Goal: Task Accomplishment & Management: Use online tool/utility

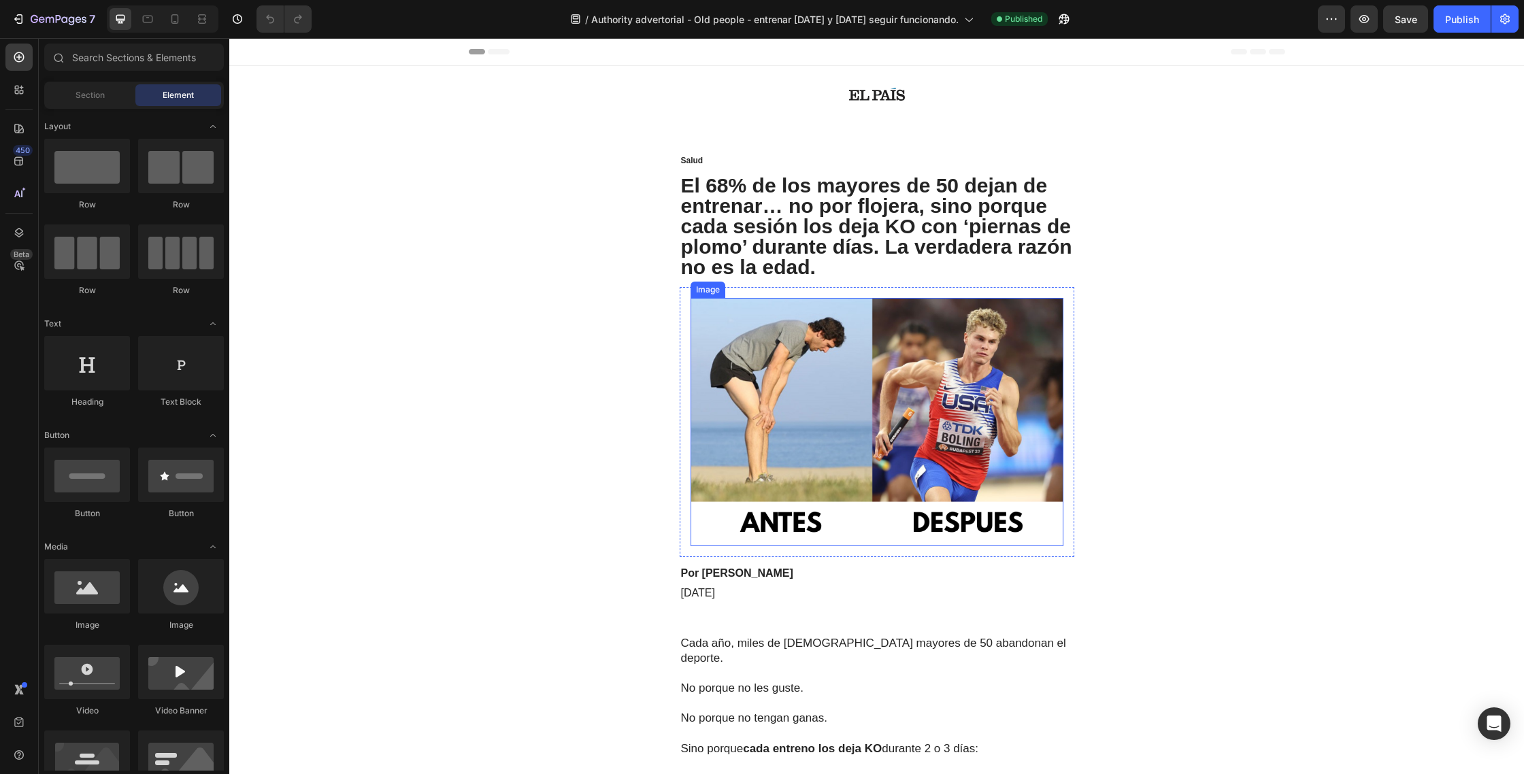
click at [891, 368] on img at bounding box center [877, 422] width 373 height 248
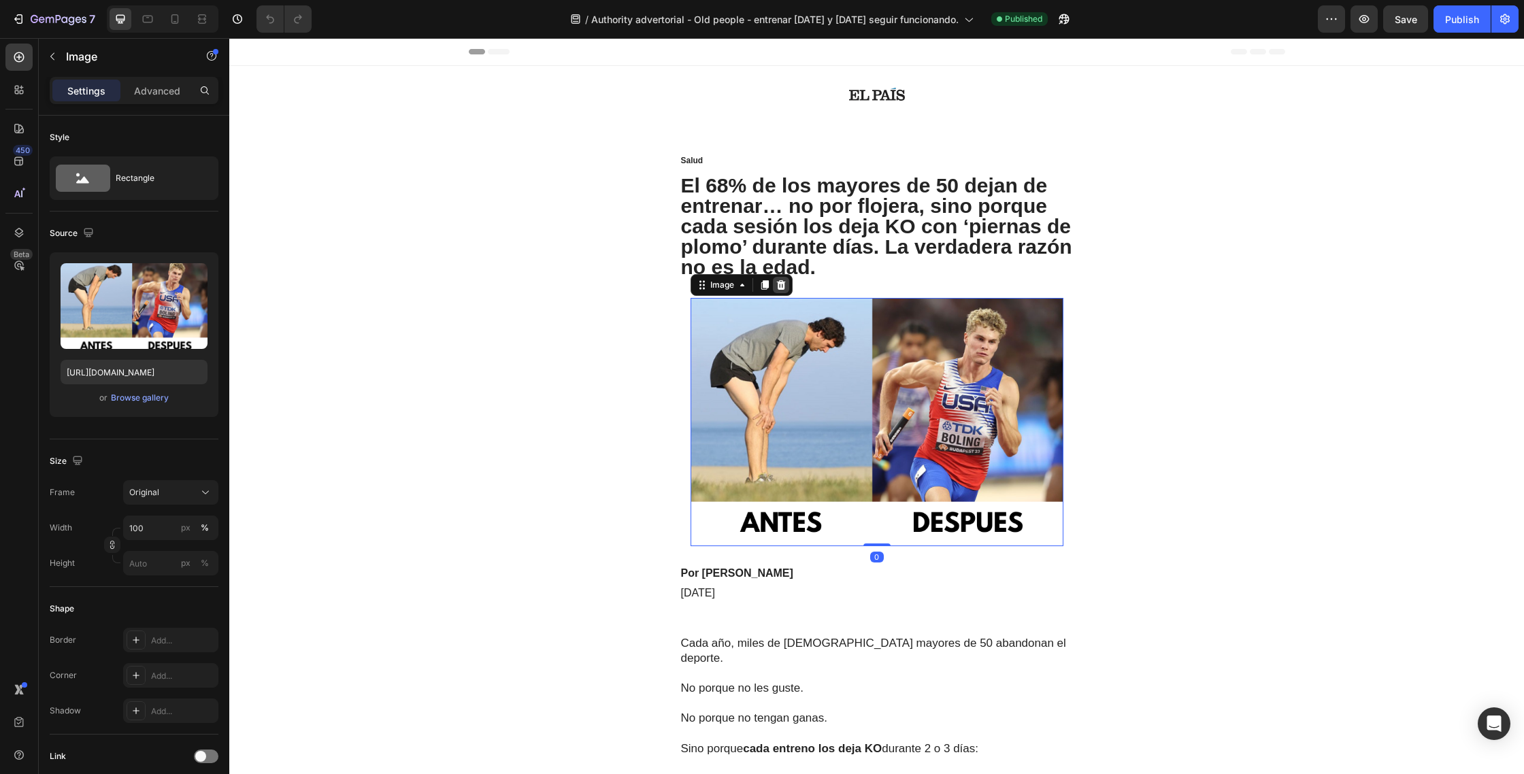
click at [781, 289] on icon at bounding box center [780, 285] width 9 height 10
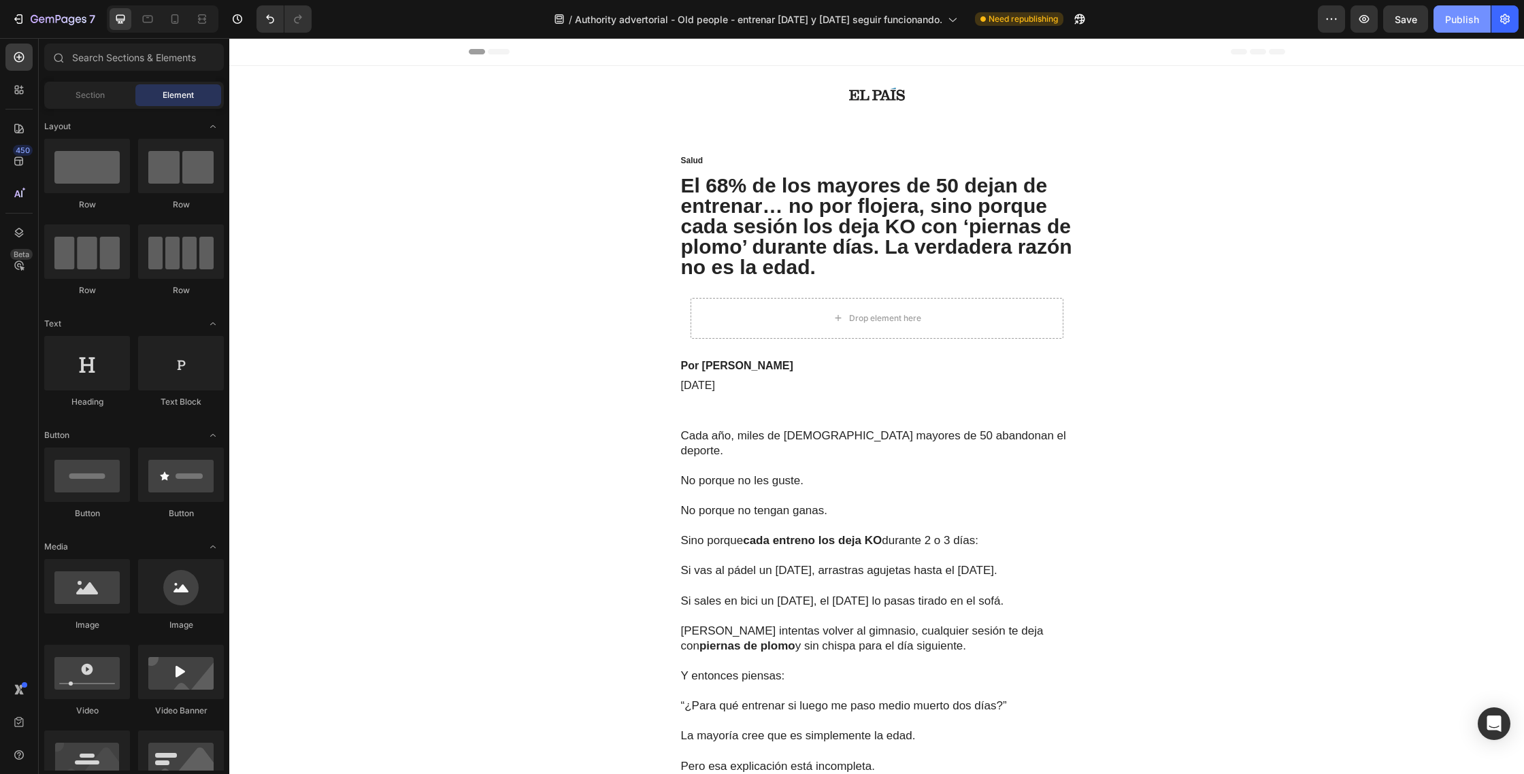
click at [1463, 20] on div "Publish" at bounding box center [1462, 19] width 34 height 14
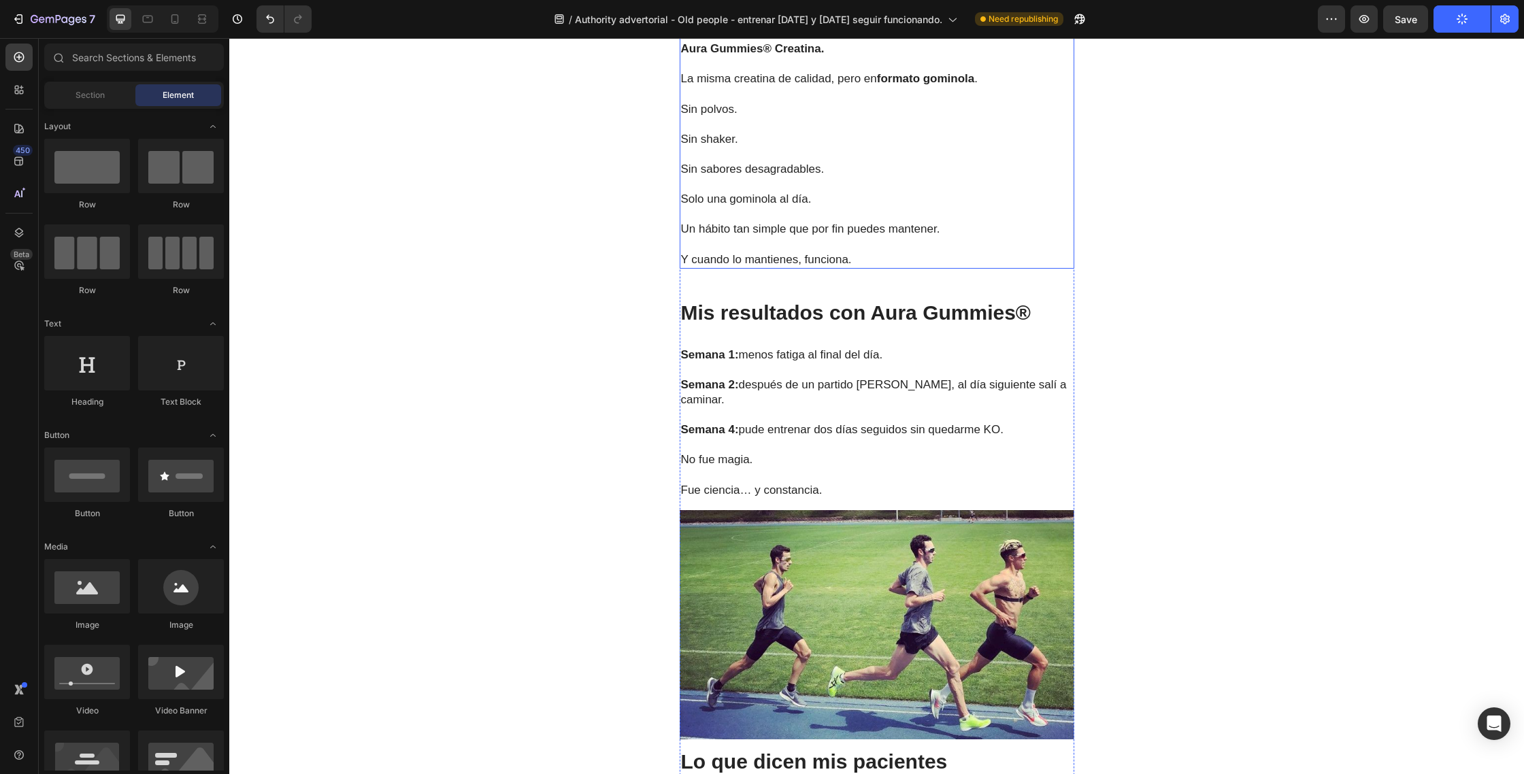
scroll to position [2936, 0]
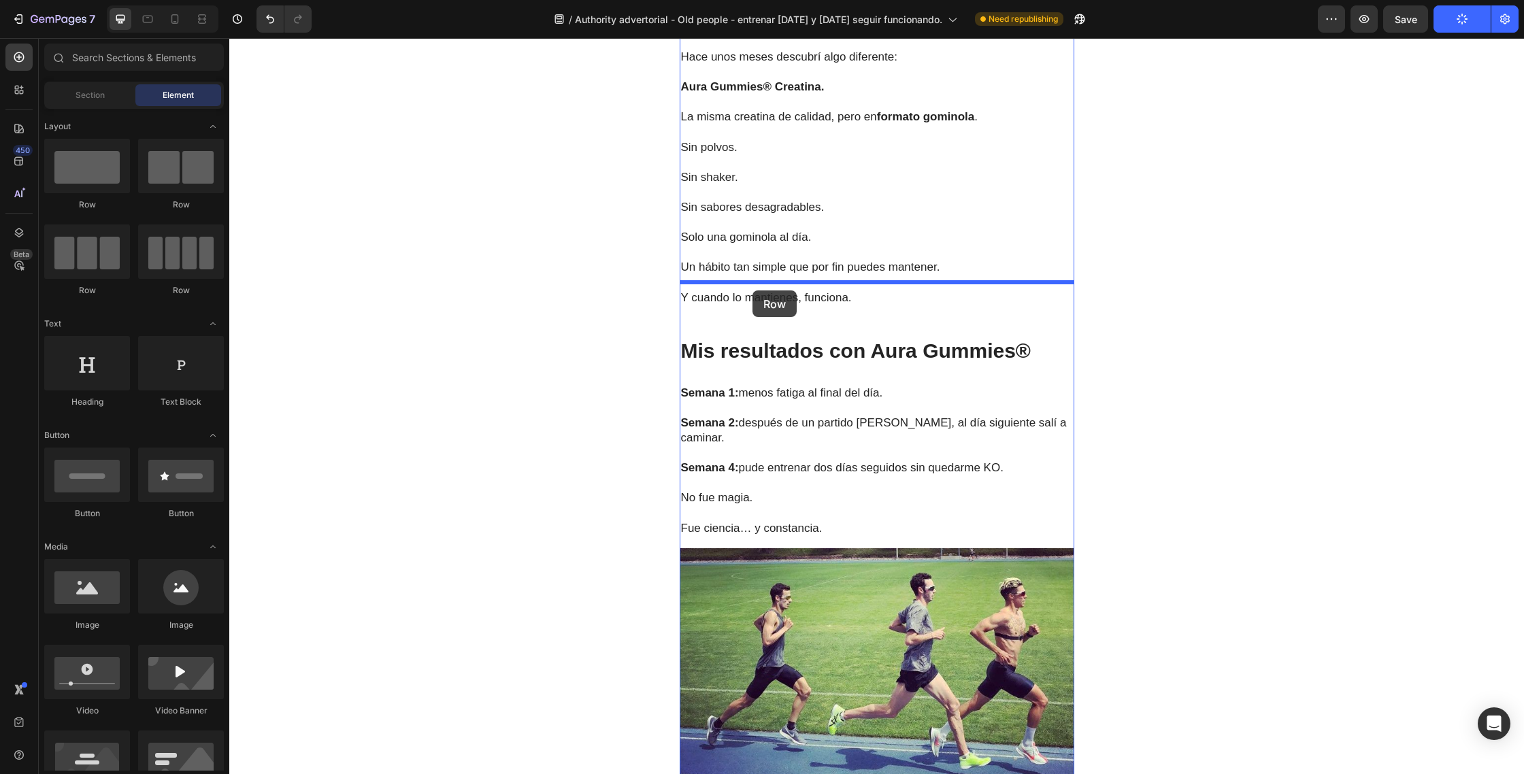
drag, startPoint x: 331, startPoint y: 216, endPoint x: 754, endPoint y: 289, distance: 429.5
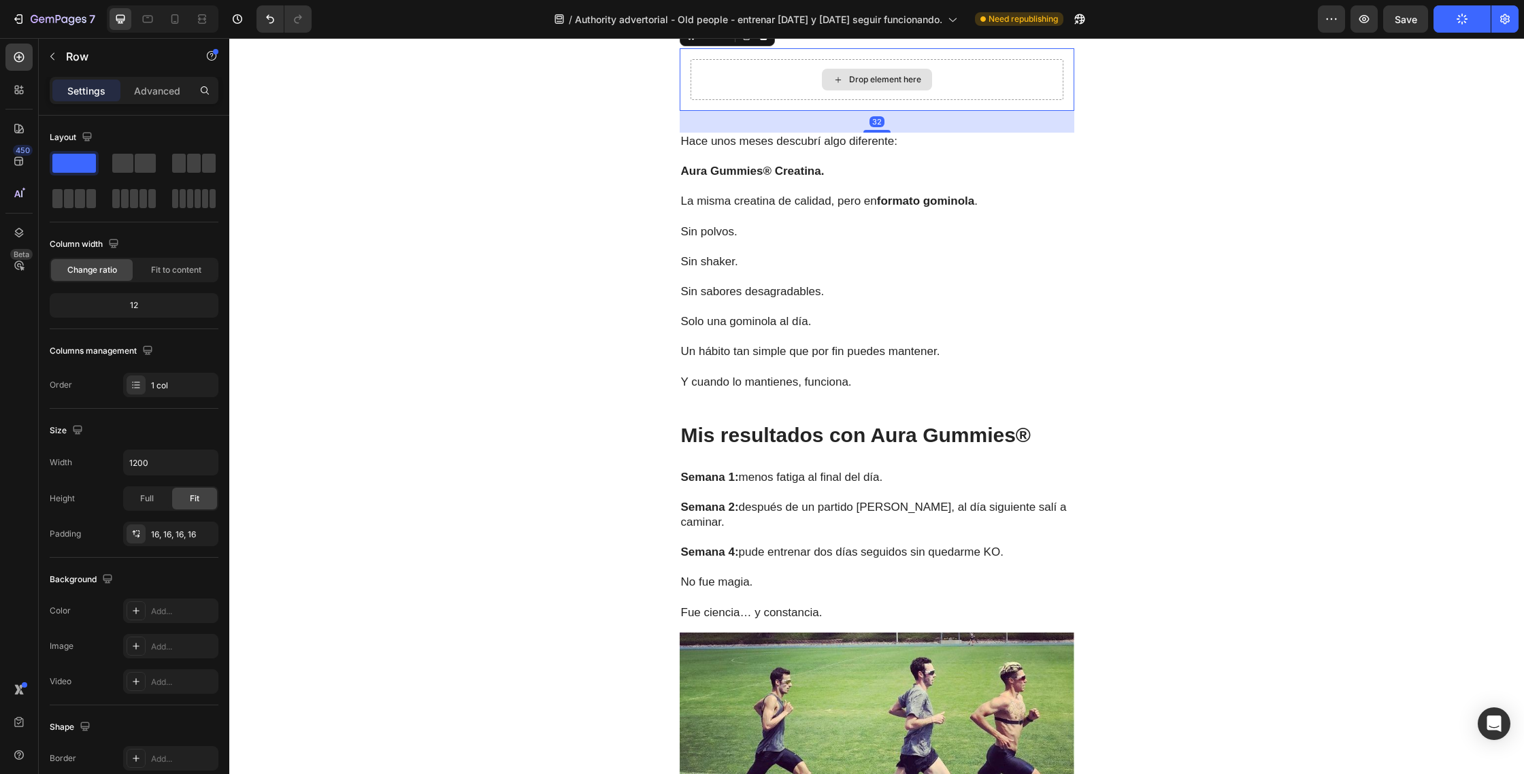
click at [823, 91] on div "Drop element here" at bounding box center [877, 80] width 110 height 22
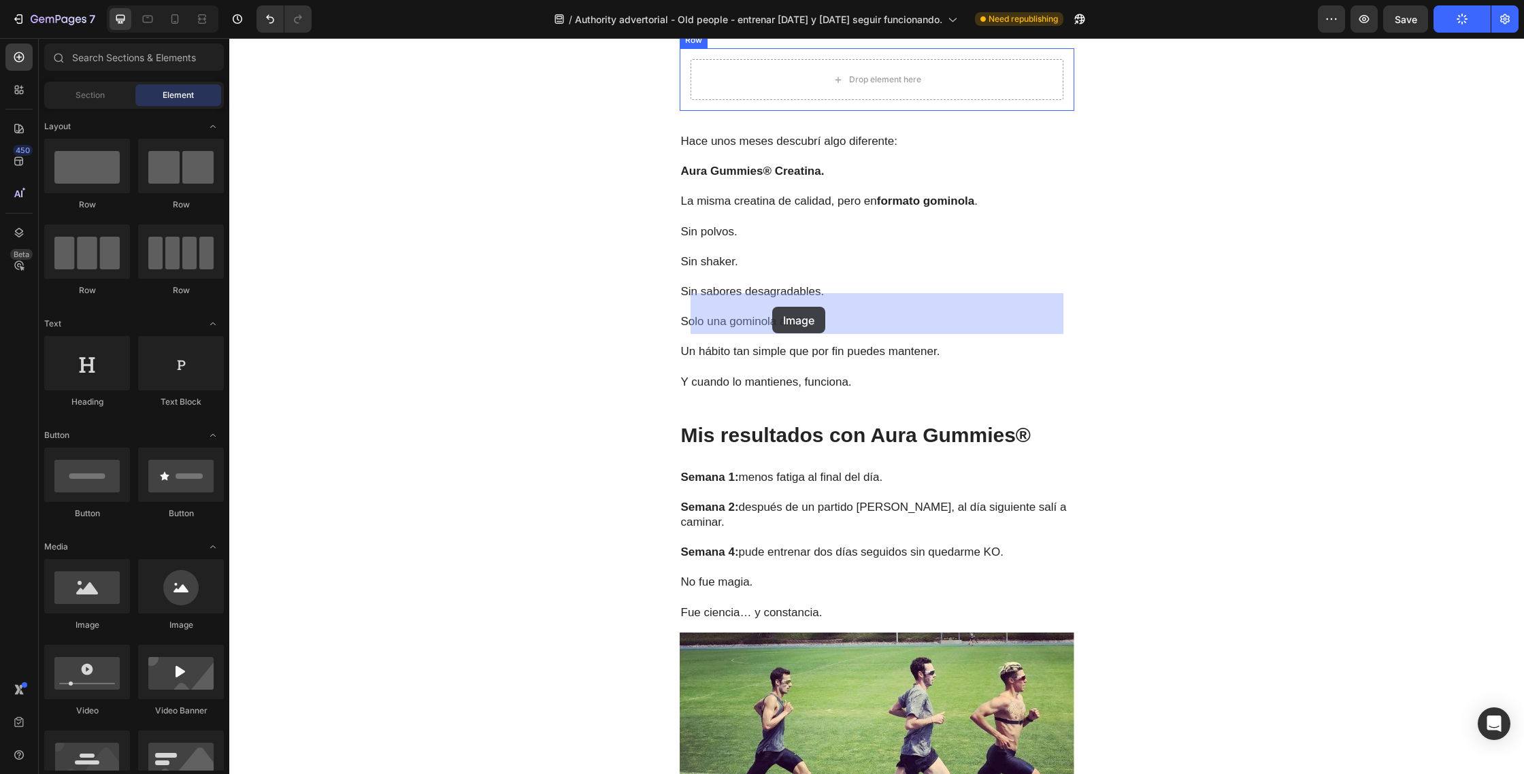
drag, startPoint x: 339, startPoint y: 613, endPoint x: 772, endPoint y: 307, distance: 530.8
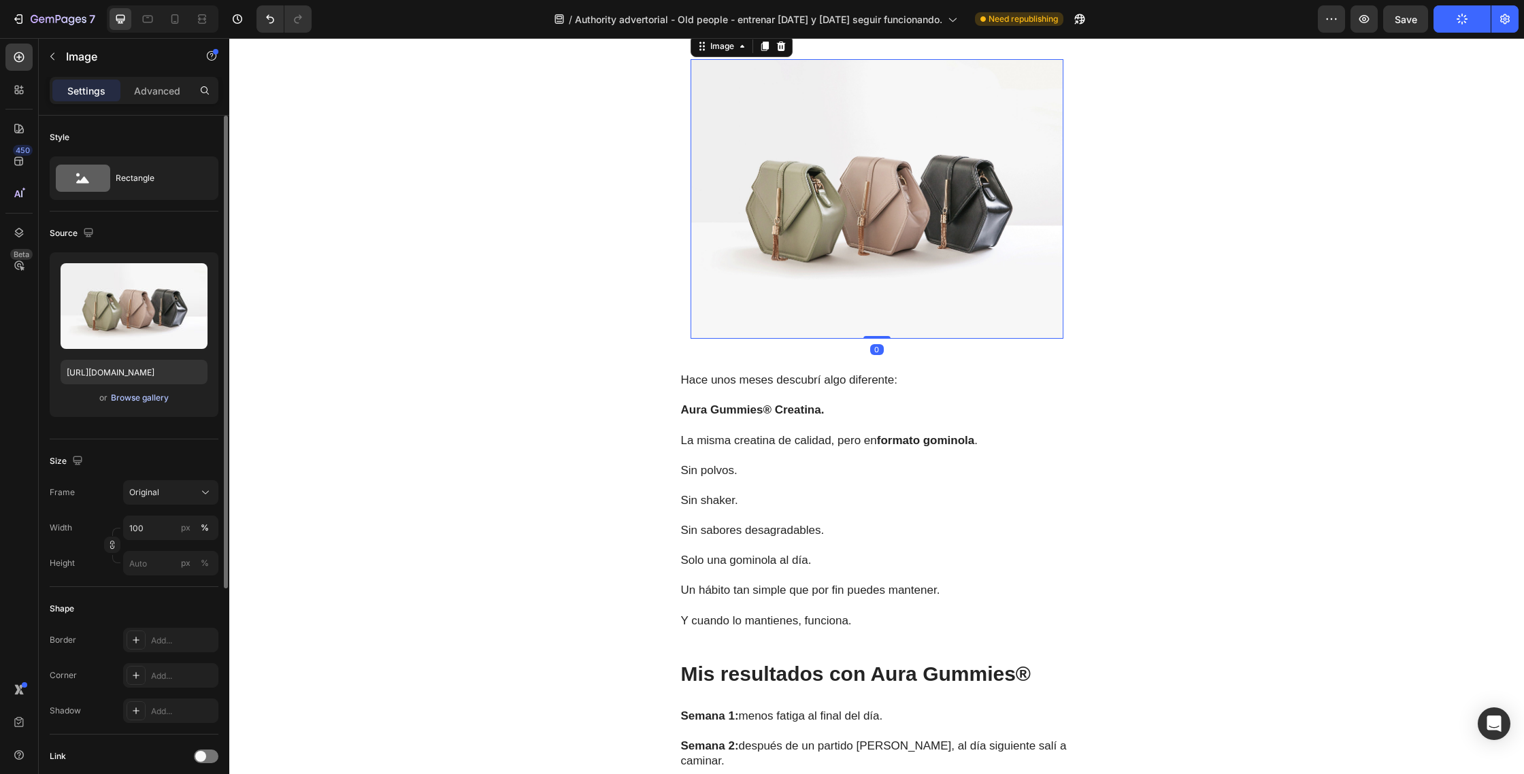
click at [147, 399] on div "Browse gallery" at bounding box center [140, 398] width 58 height 12
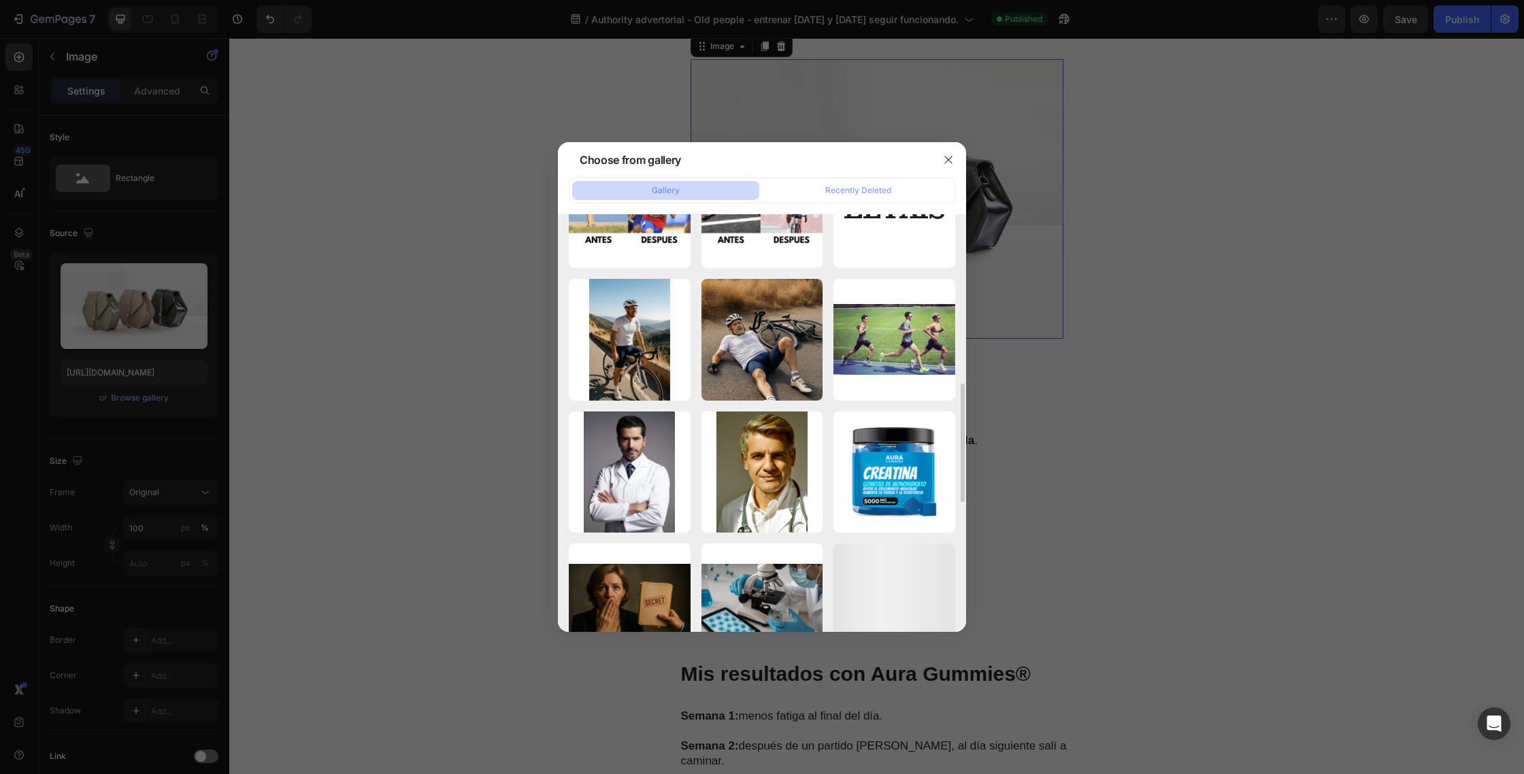
scroll to position [457, 0]
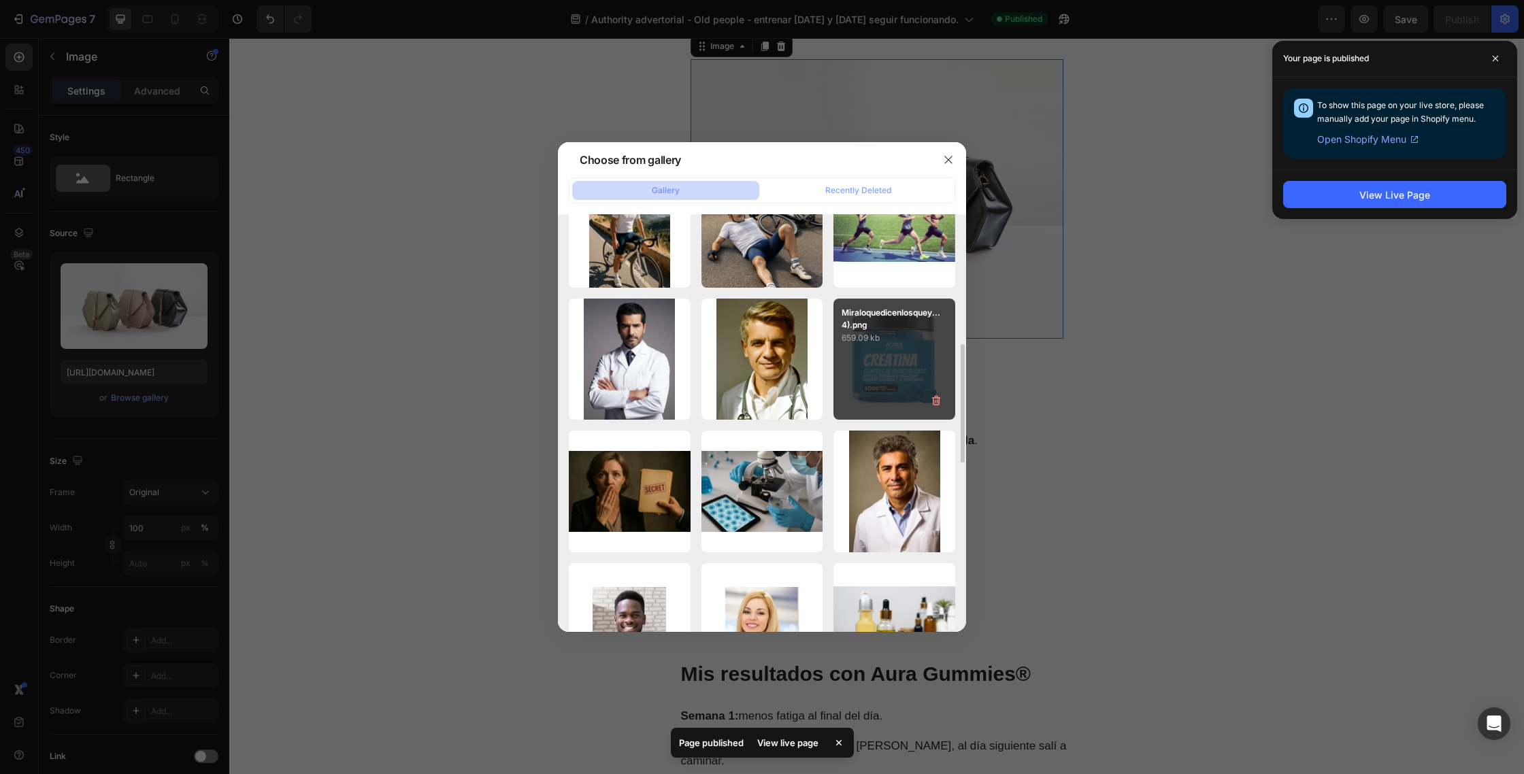
click at [904, 343] on p "659.09 kb" at bounding box center [894, 338] width 105 height 14
type input "[URL][DOMAIN_NAME]"
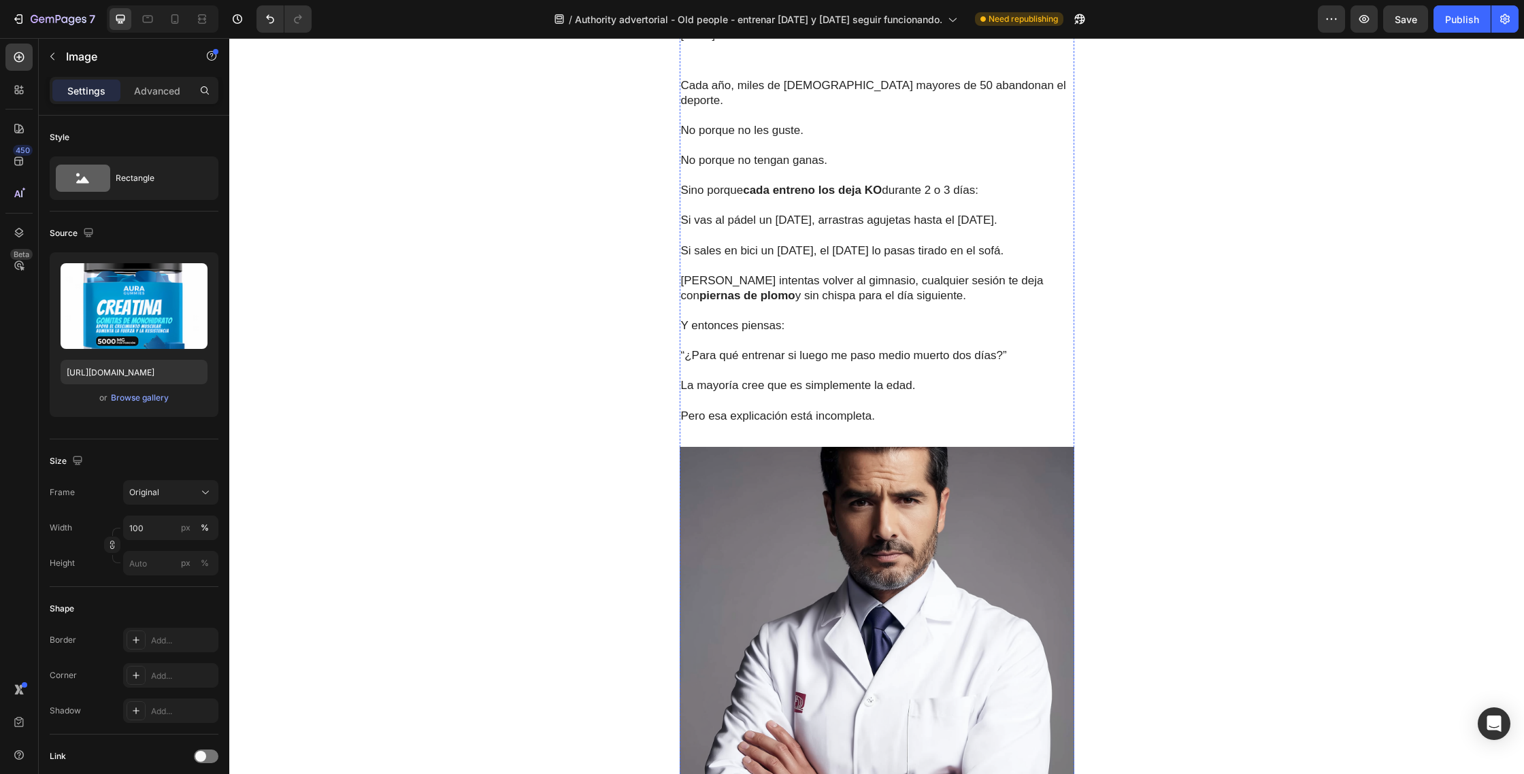
scroll to position [0, 0]
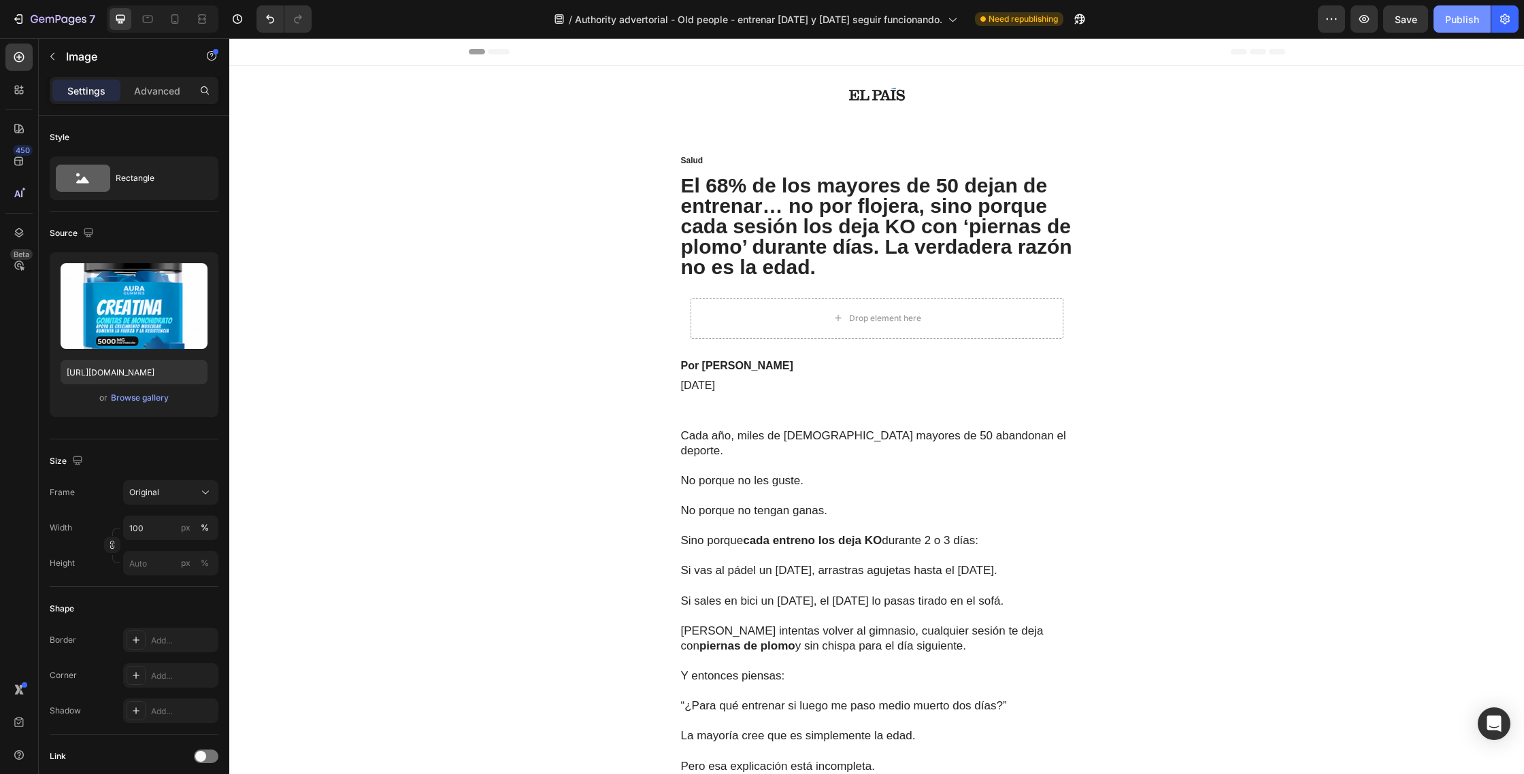
click at [1473, 27] on button "Publish" at bounding box center [1462, 18] width 57 height 27
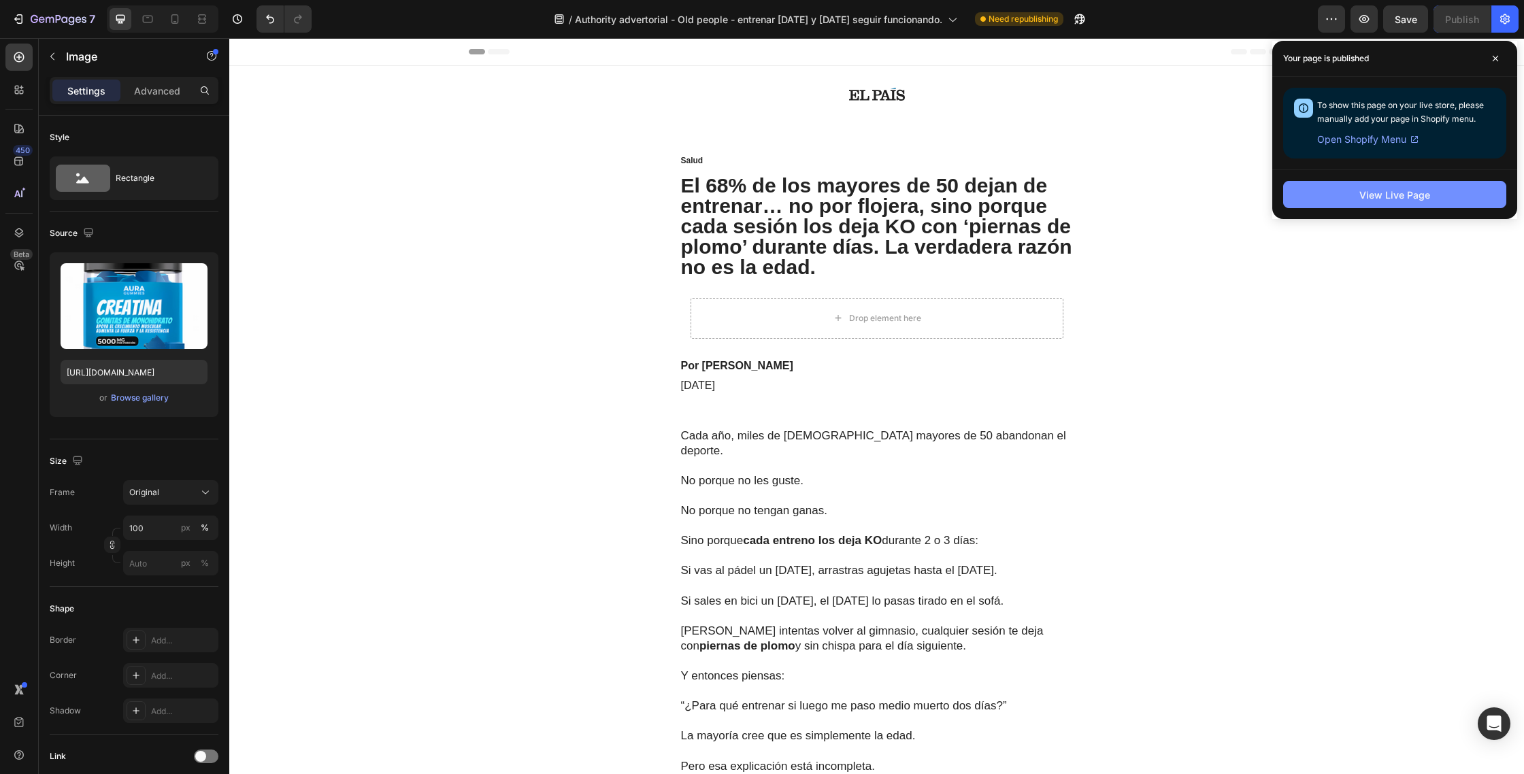
click at [1396, 201] on button "View Live Page" at bounding box center [1394, 194] width 223 height 27
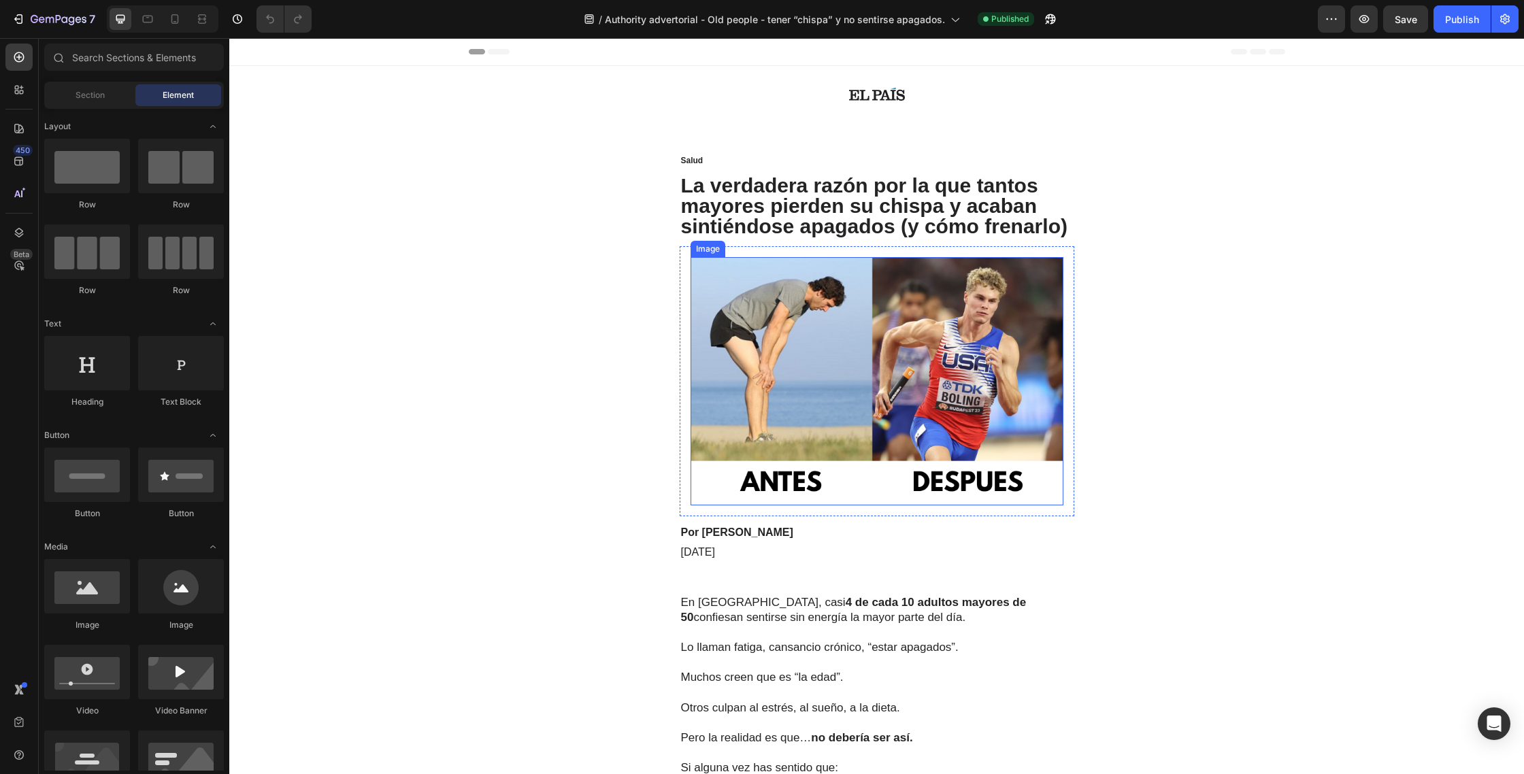
click at [857, 289] on img at bounding box center [877, 381] width 373 height 248
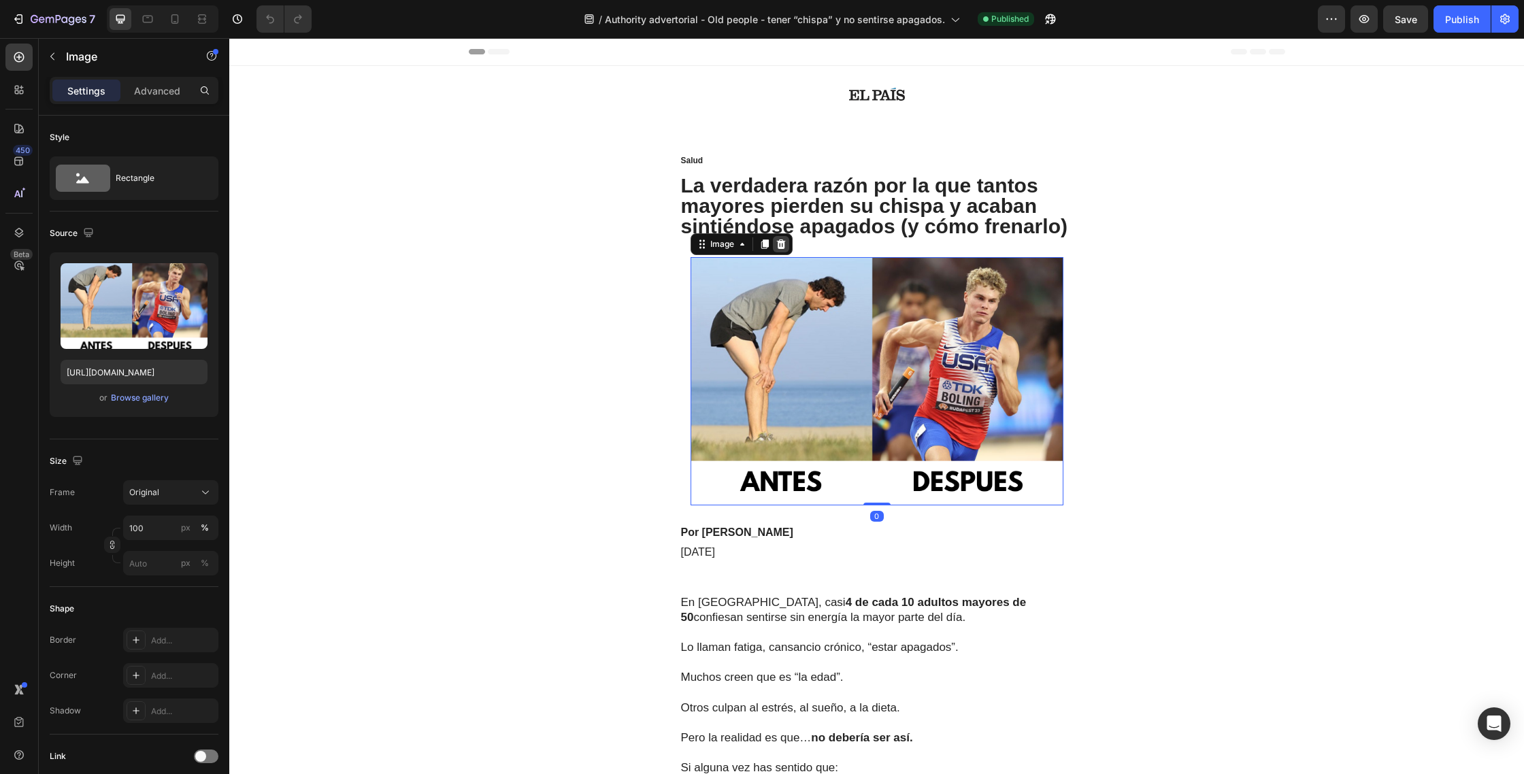
click at [785, 251] on div at bounding box center [781, 244] width 16 height 16
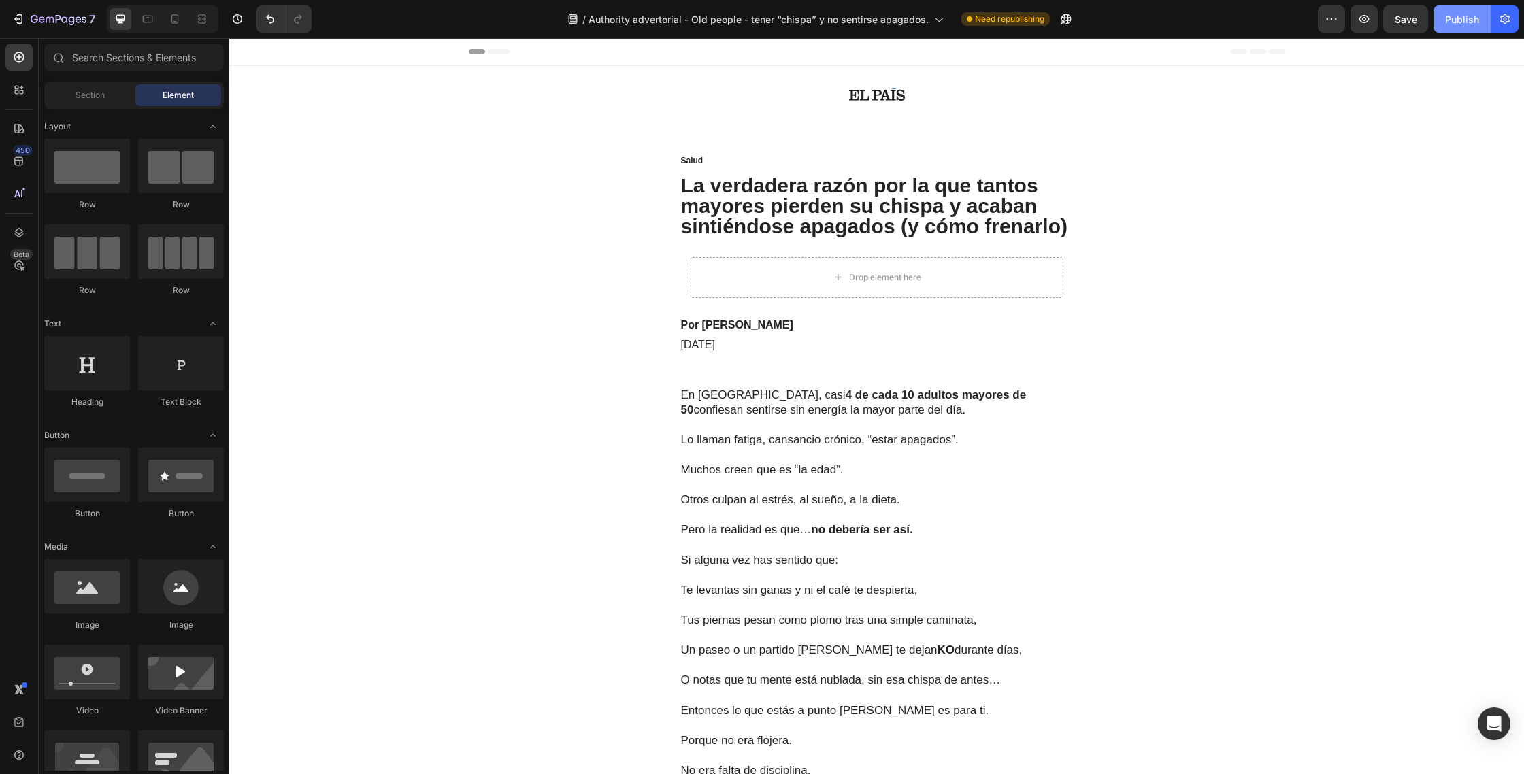
click at [1455, 22] on div "Publish" at bounding box center [1462, 19] width 34 height 14
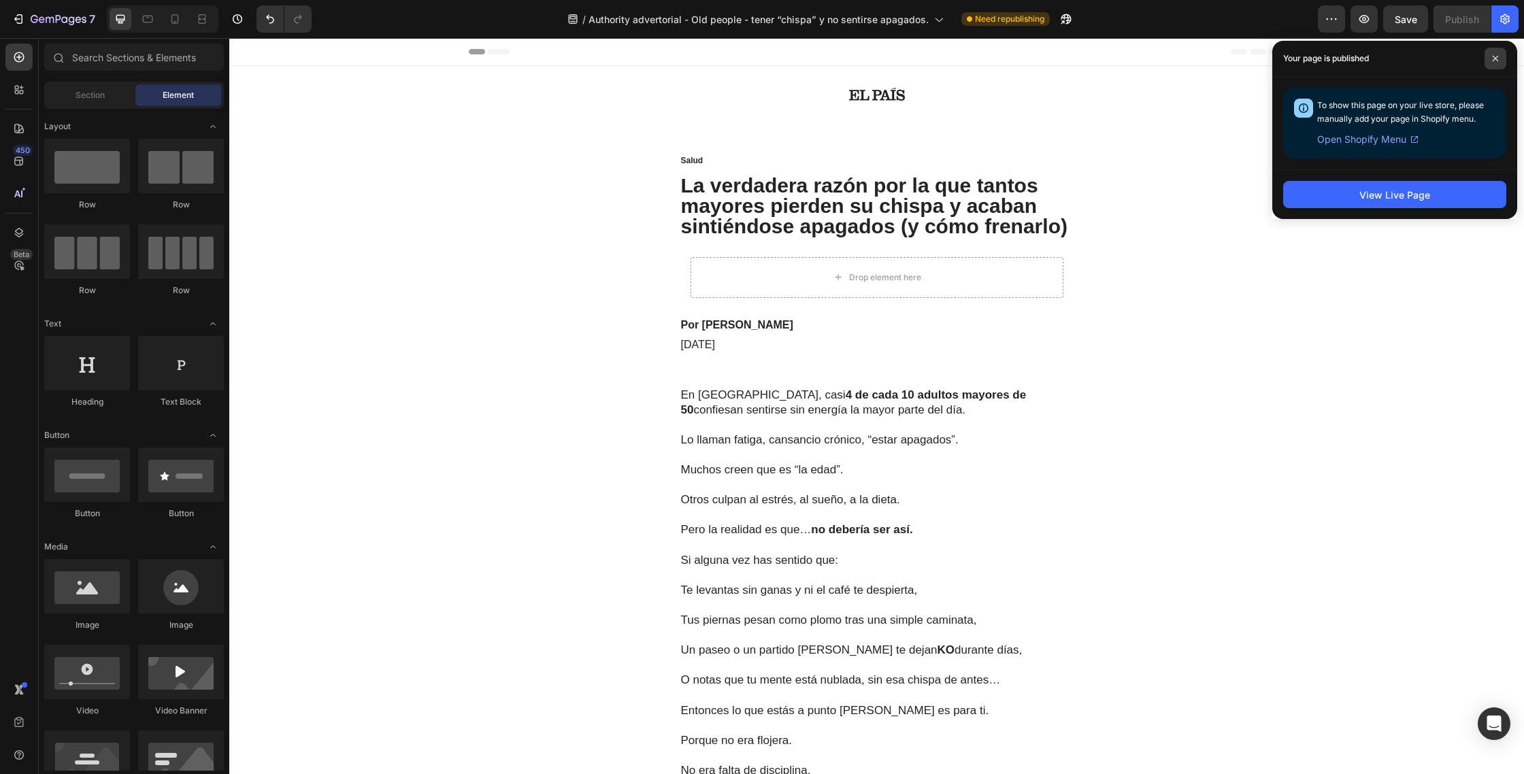
click at [1492, 58] on icon at bounding box center [1495, 58] width 7 height 7
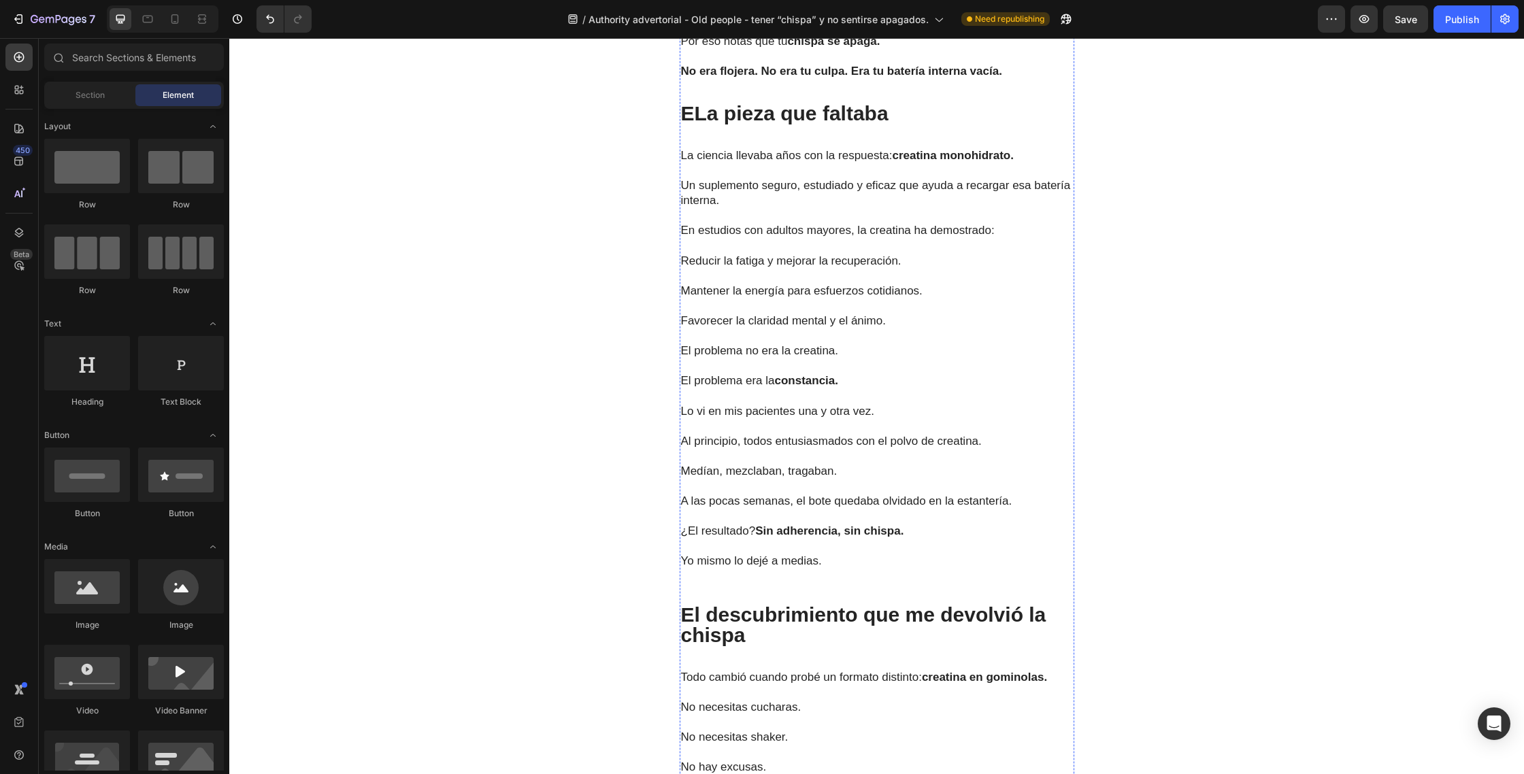
scroll to position [2640, 0]
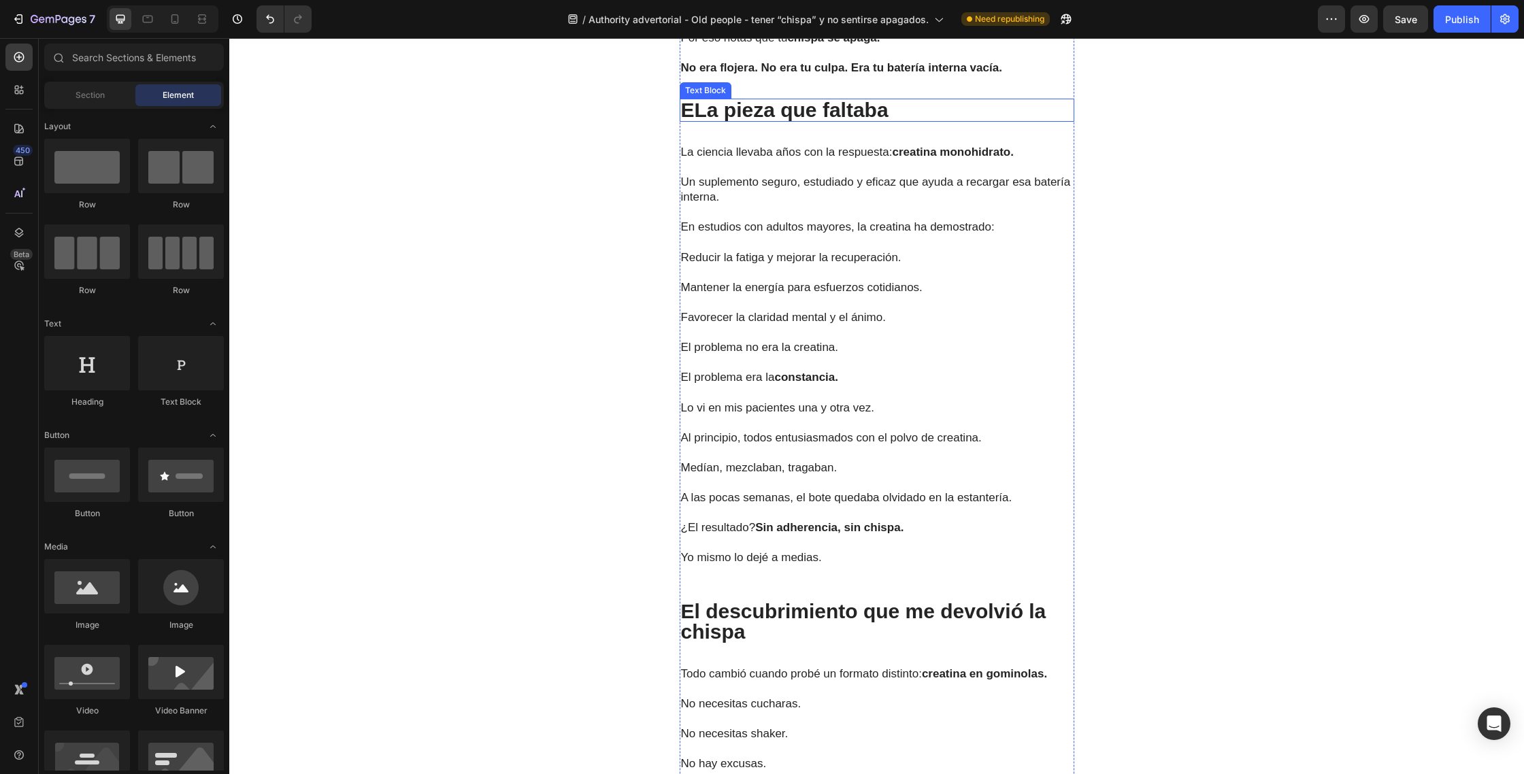
click at [706, 120] on p "ELa pieza que faltaba" at bounding box center [877, 110] width 392 height 20
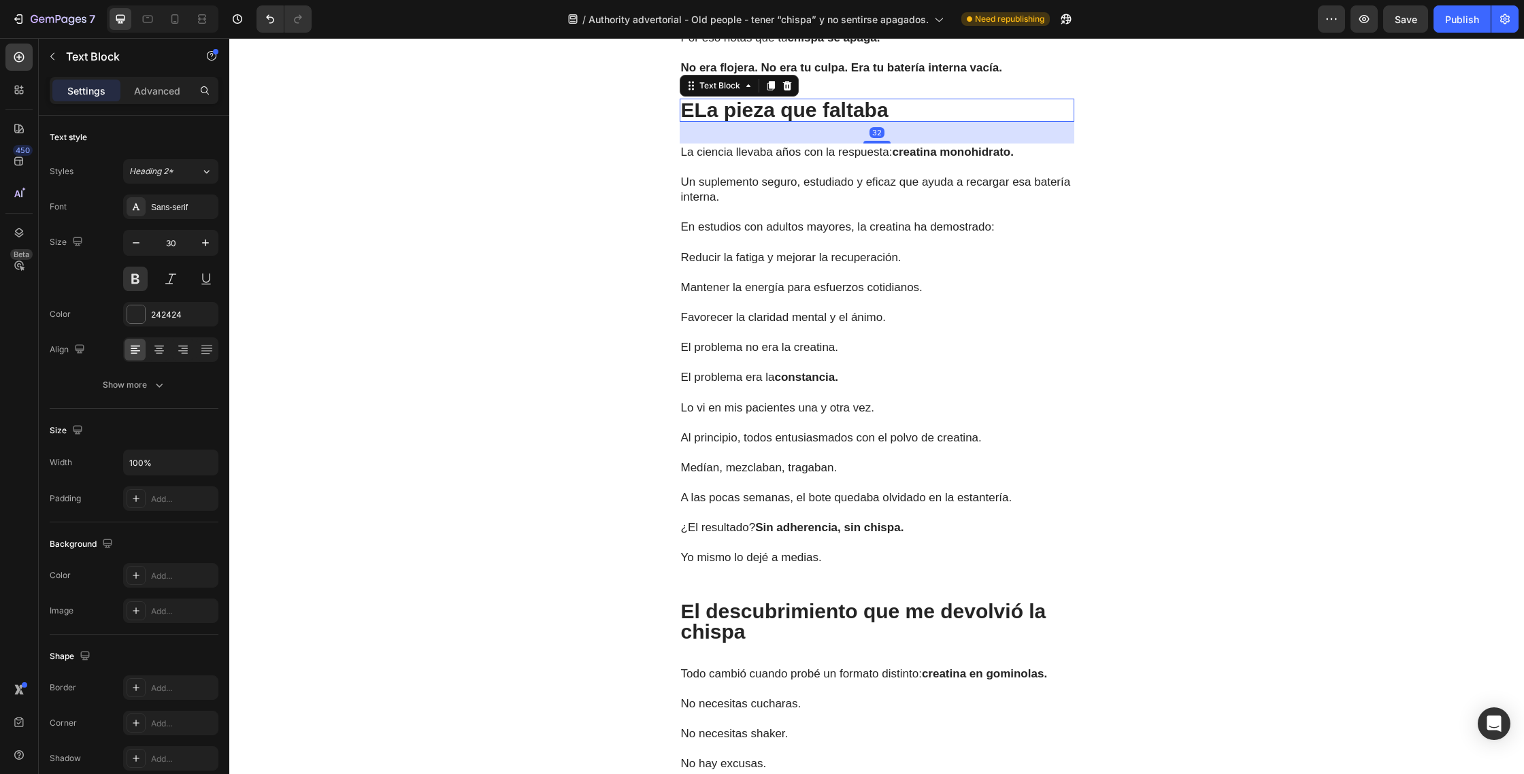
click at [698, 120] on p "ELa pieza que faltaba" at bounding box center [877, 110] width 392 height 20
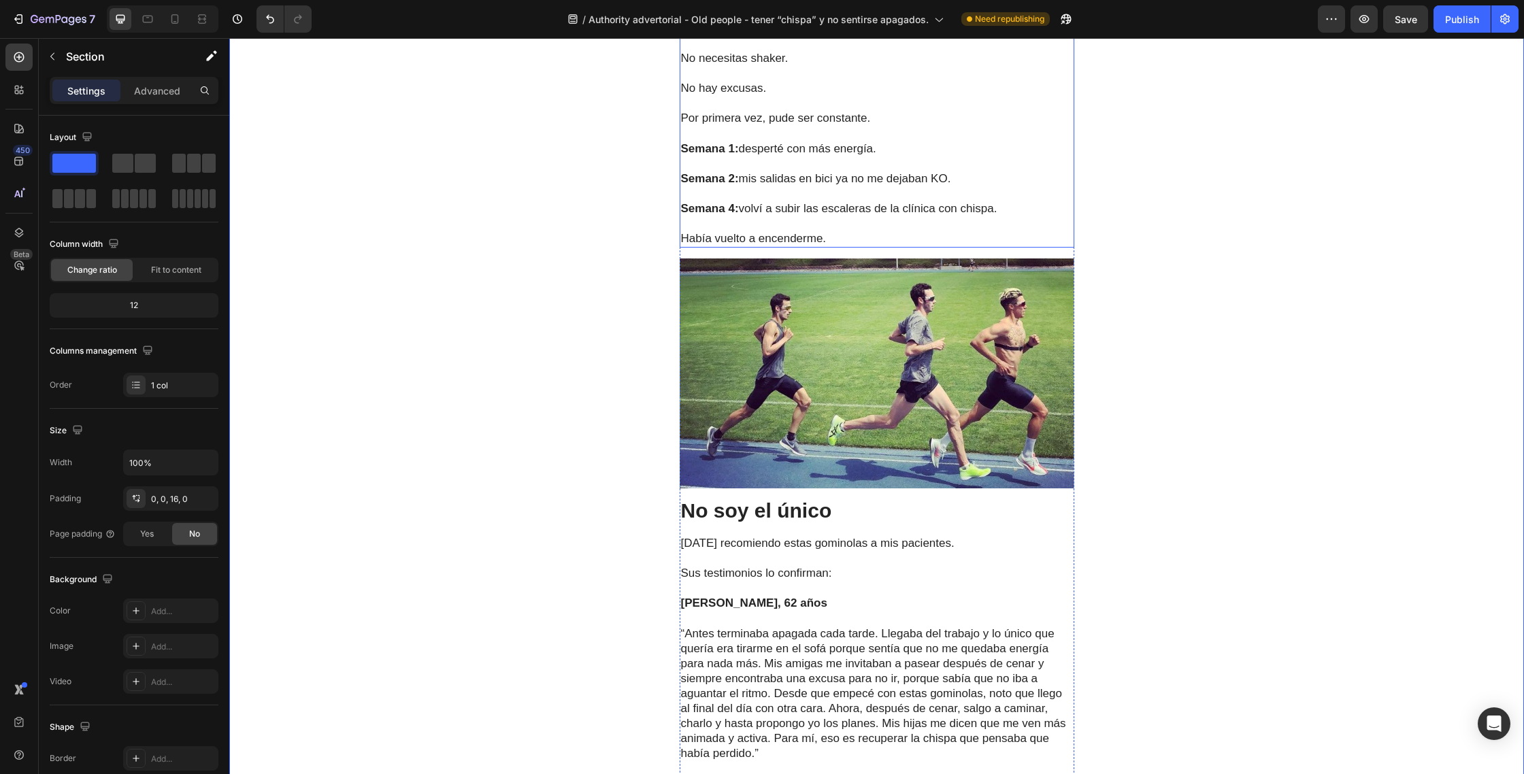
scroll to position [3308, 0]
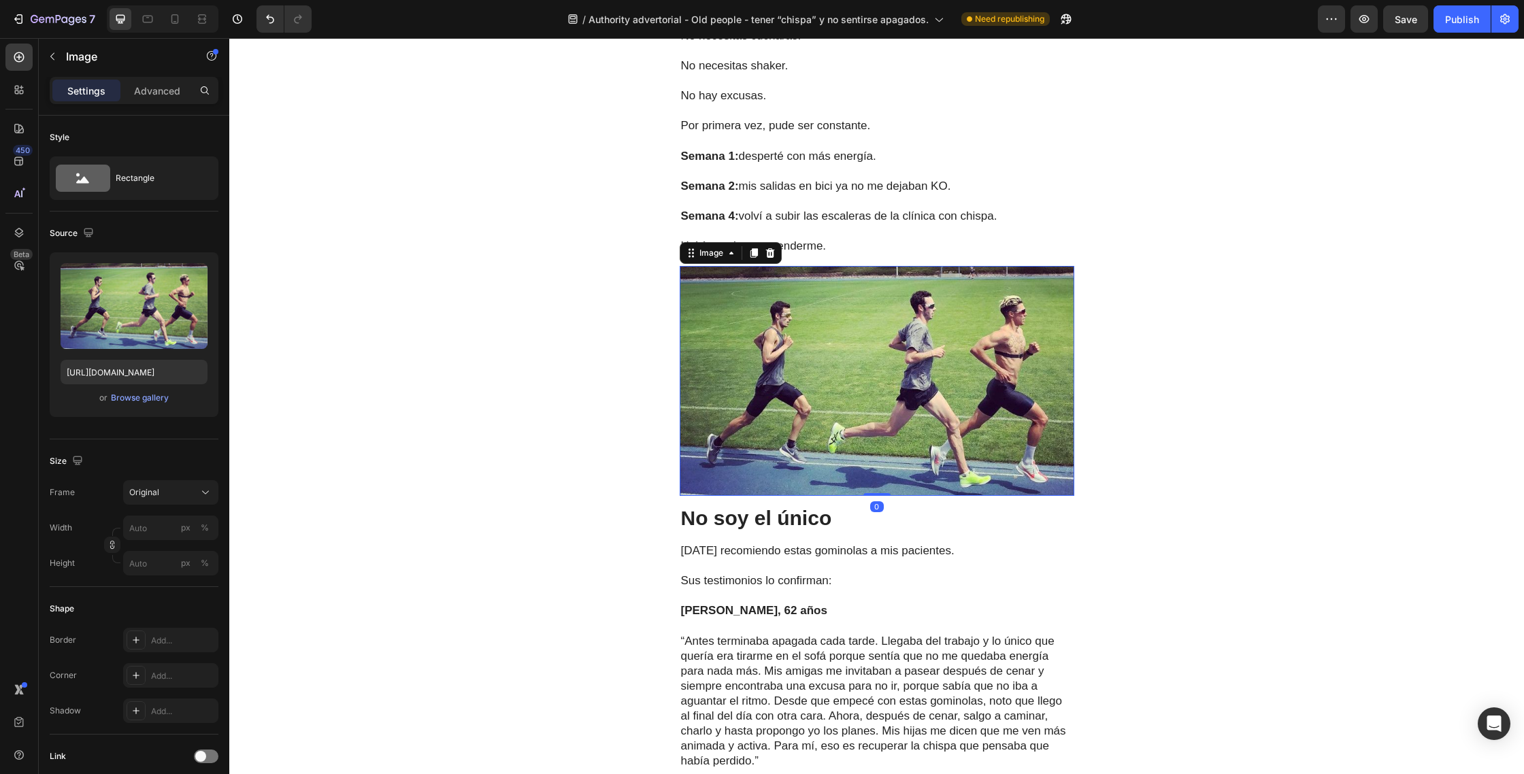
click at [870, 496] on img at bounding box center [877, 381] width 395 height 230
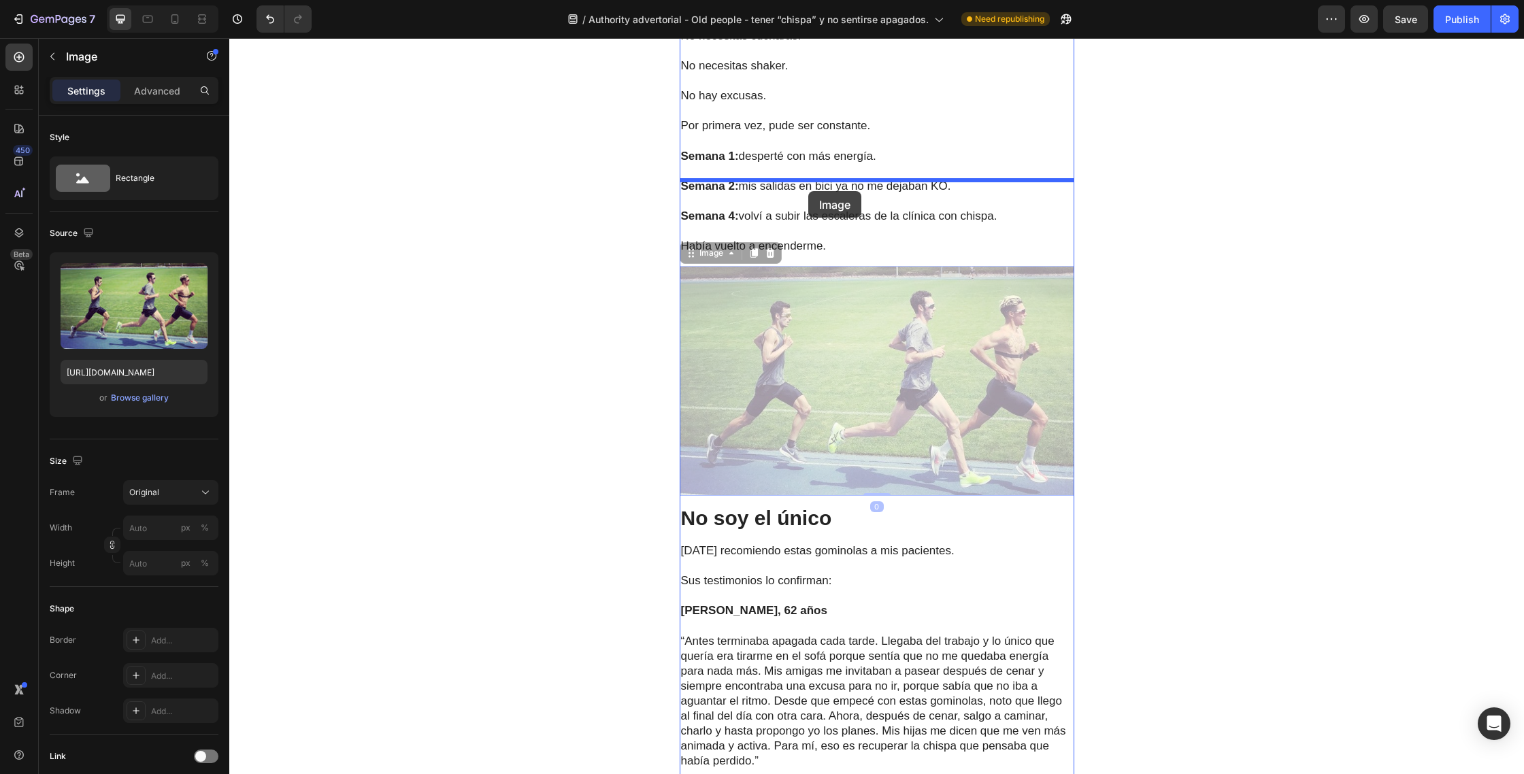
drag, startPoint x: 858, startPoint y: 598, endPoint x: 808, endPoint y: 191, distance: 409.3
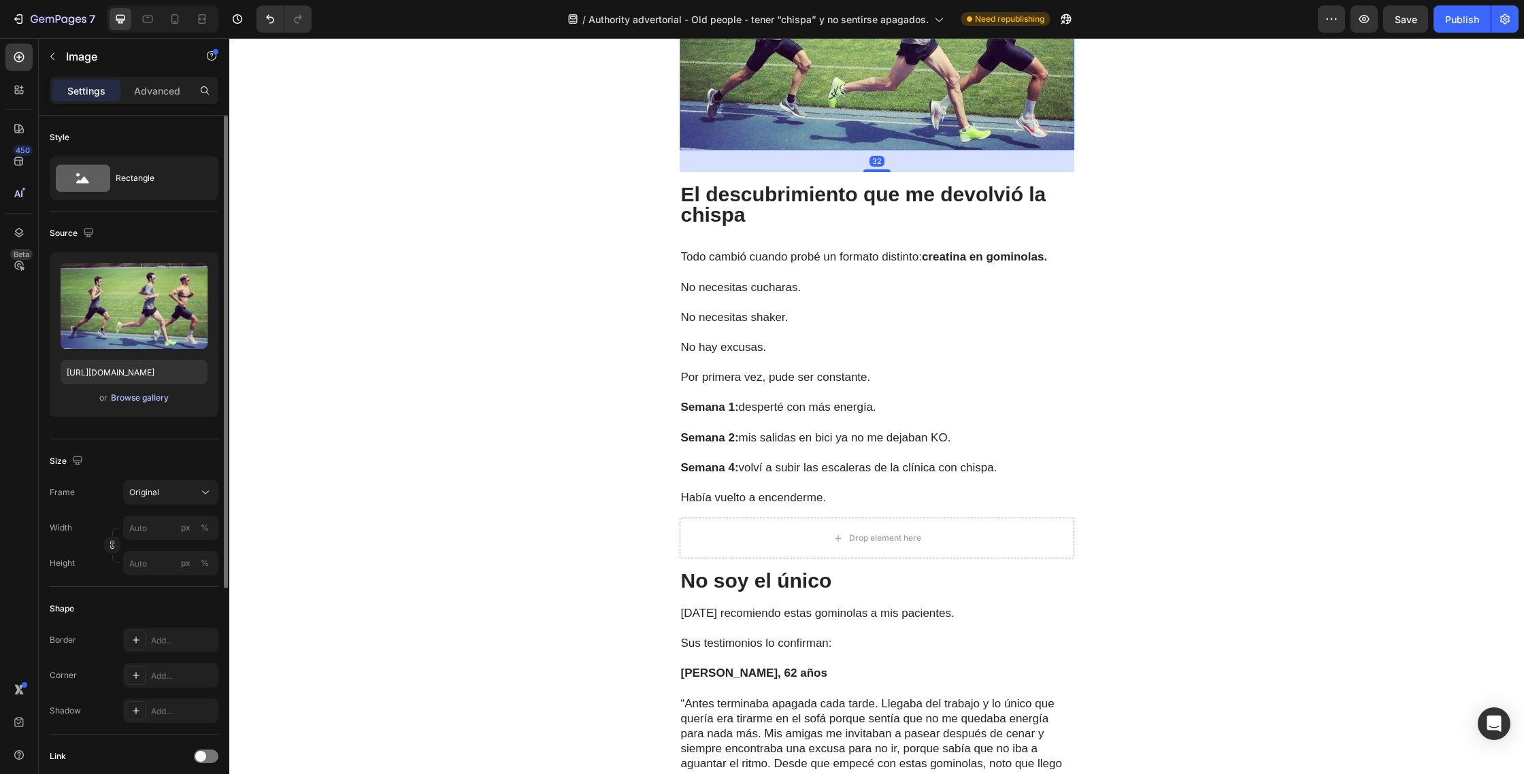
click at [143, 399] on div "Browse gallery" at bounding box center [140, 398] width 58 height 12
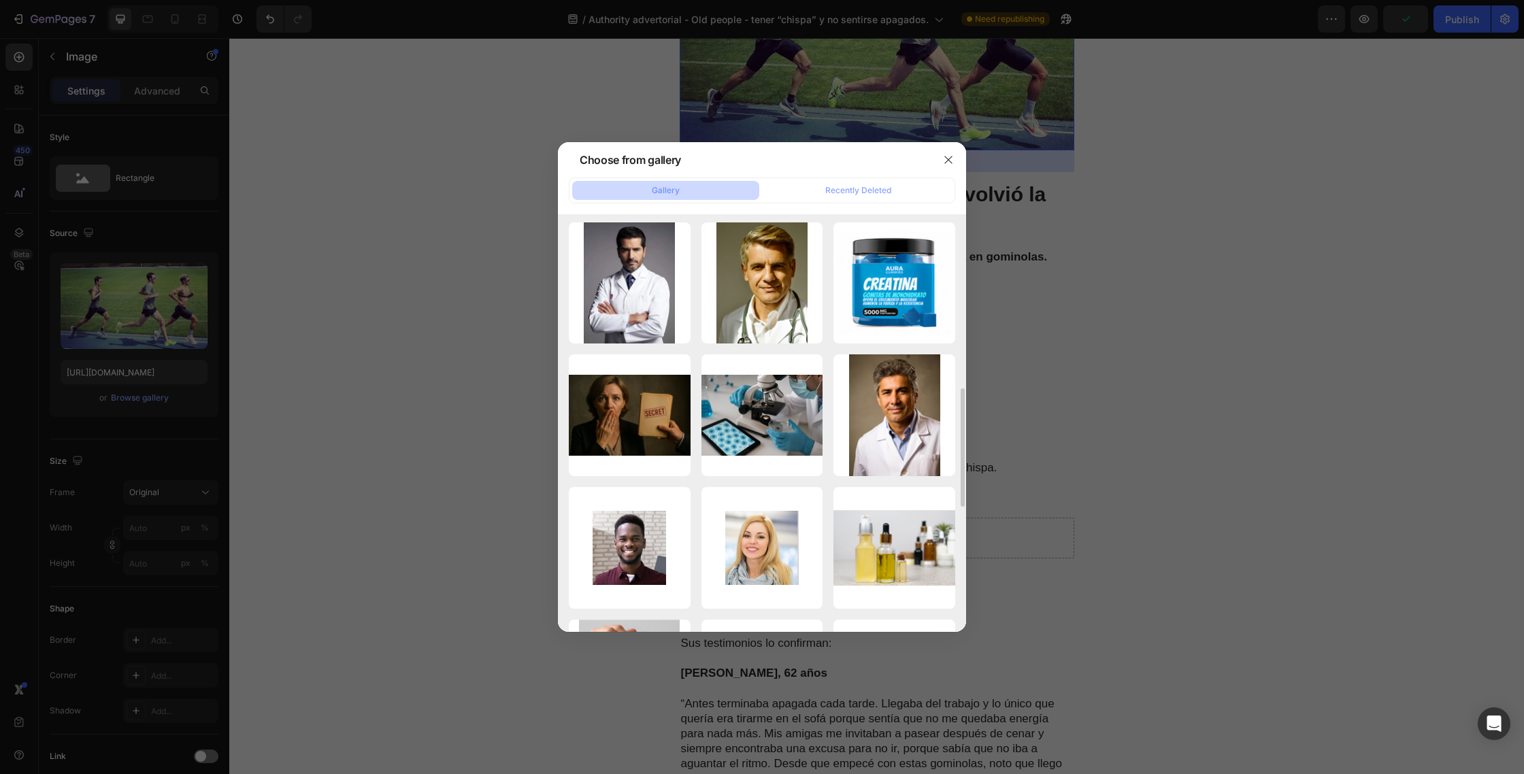
scroll to position [556, 0]
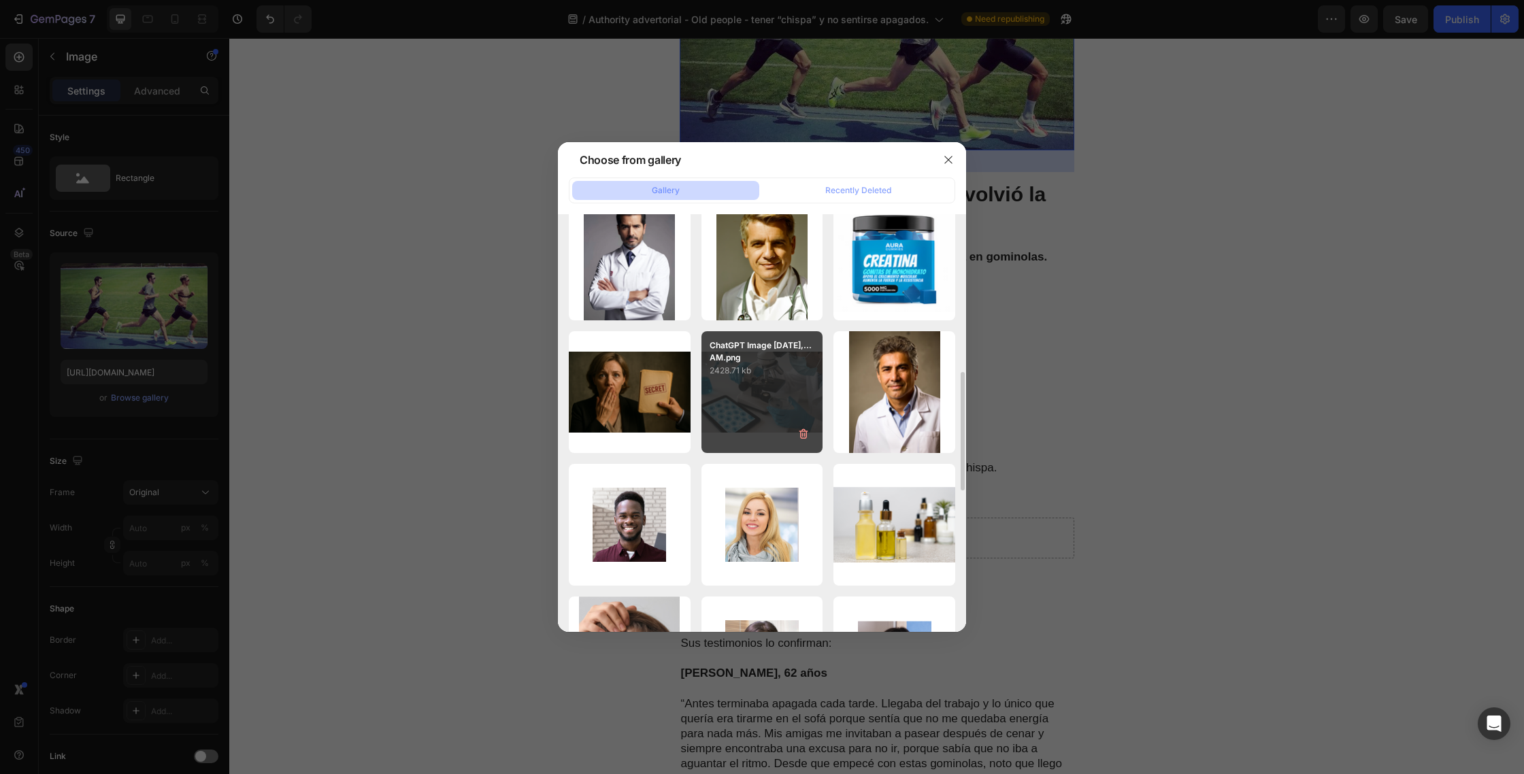
click at [770, 377] on p "2428.71 kb" at bounding box center [762, 371] width 105 height 14
type input "https://cdn.shopify.com/s/files/1/0832/4438/4449/files/gempages_585448247489725…"
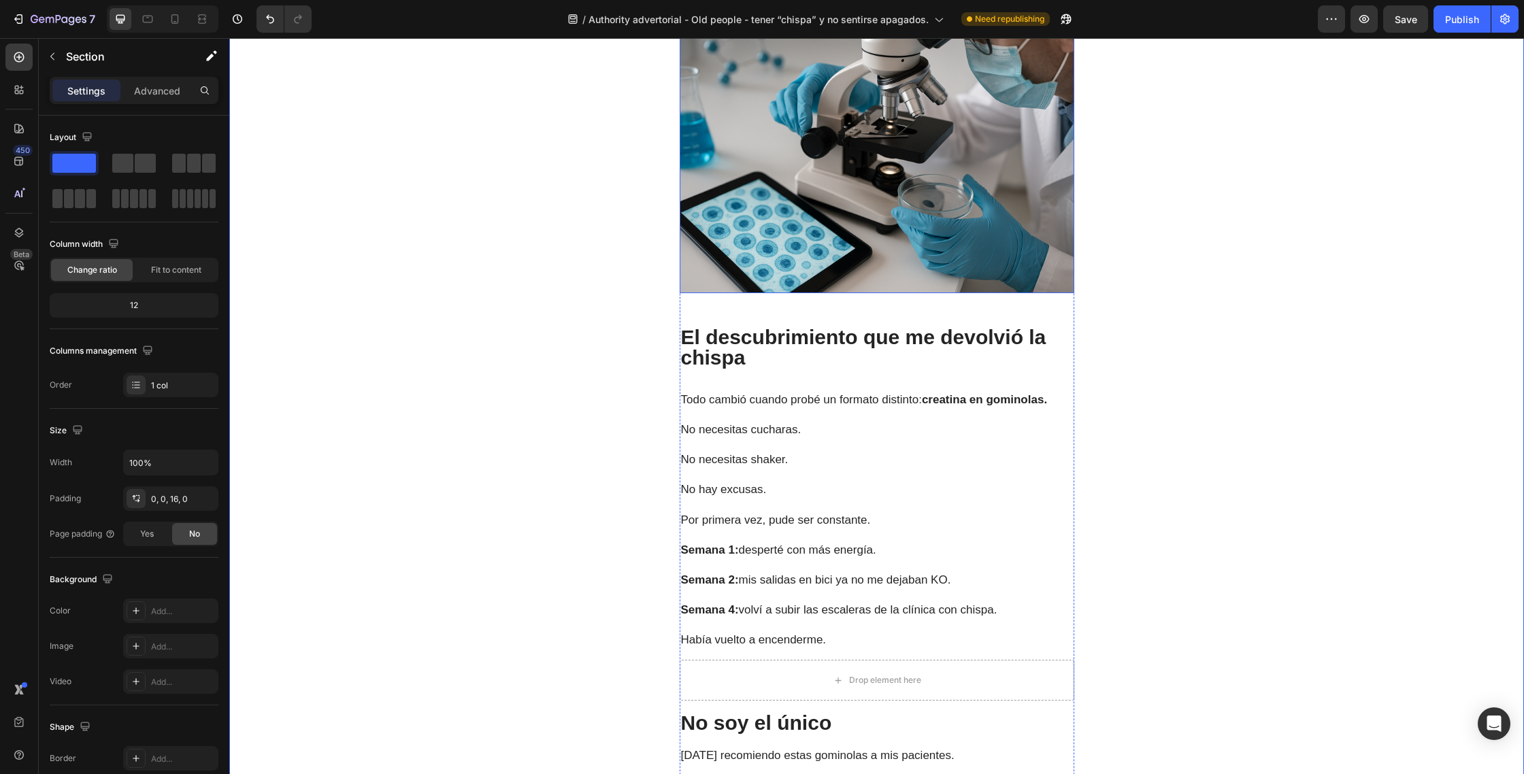
scroll to position [3707, 0]
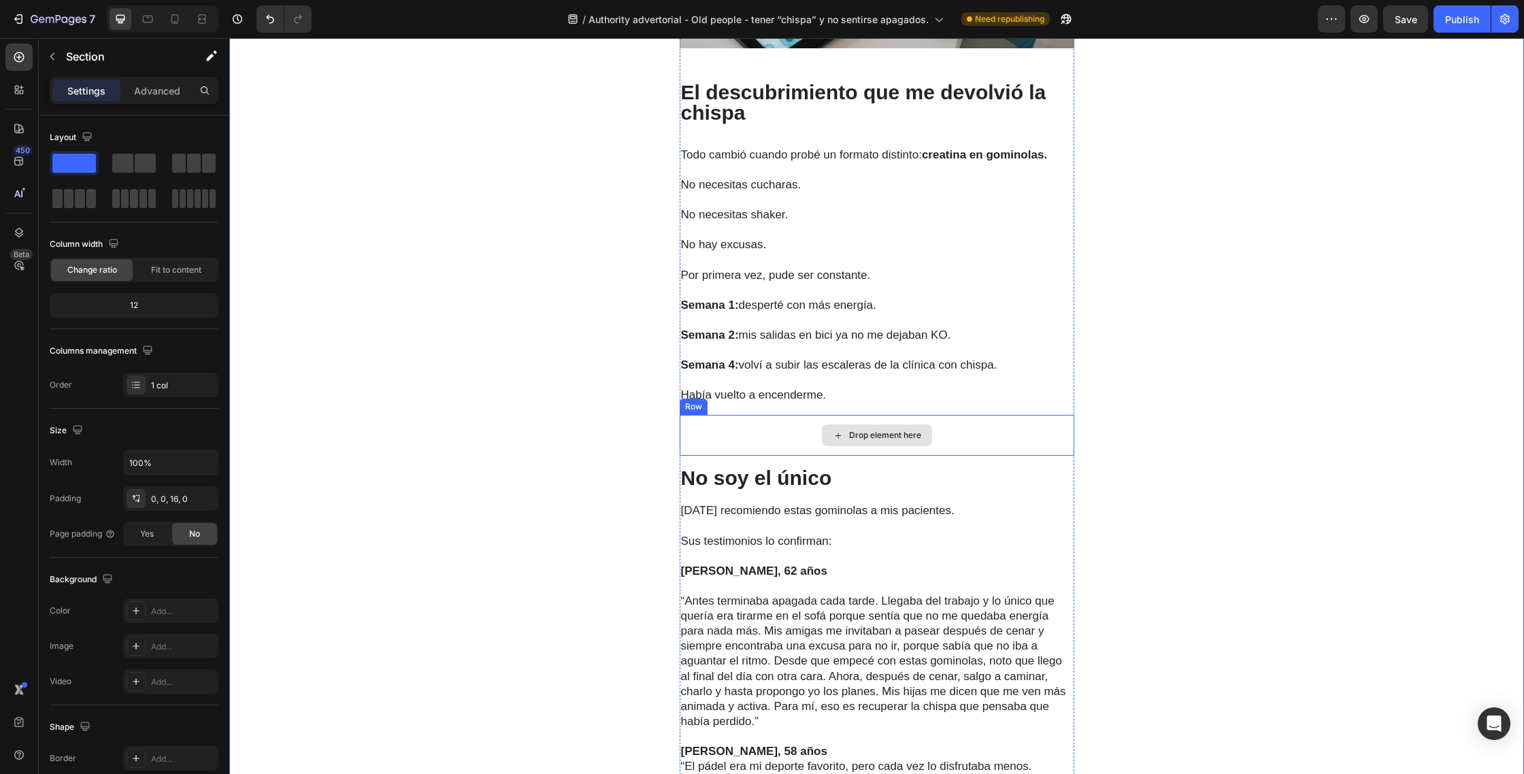
click at [707, 419] on div "Drop element here" at bounding box center [877, 435] width 395 height 41
click at [762, 397] on icon at bounding box center [763, 402] width 11 height 11
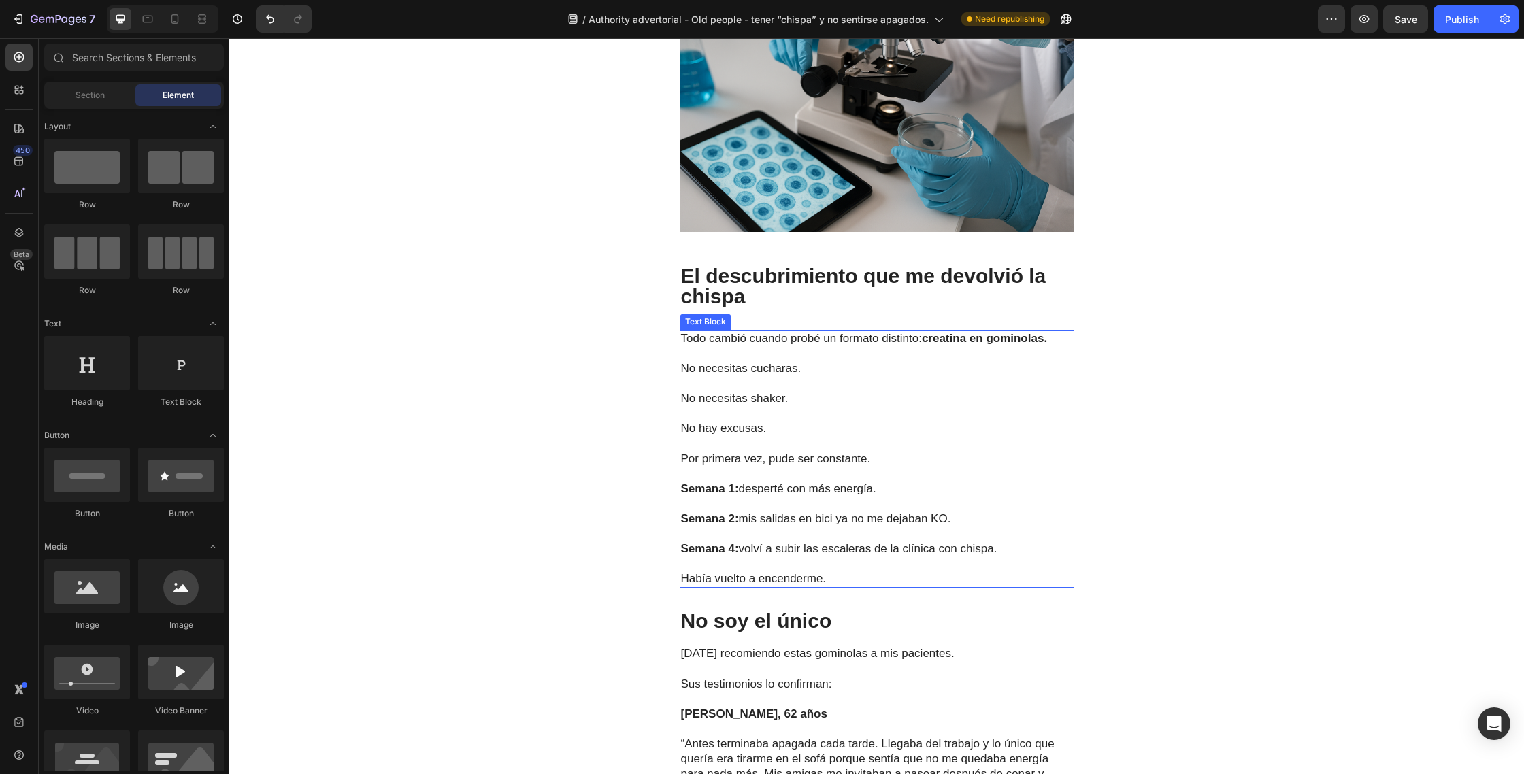
scroll to position [3501, 0]
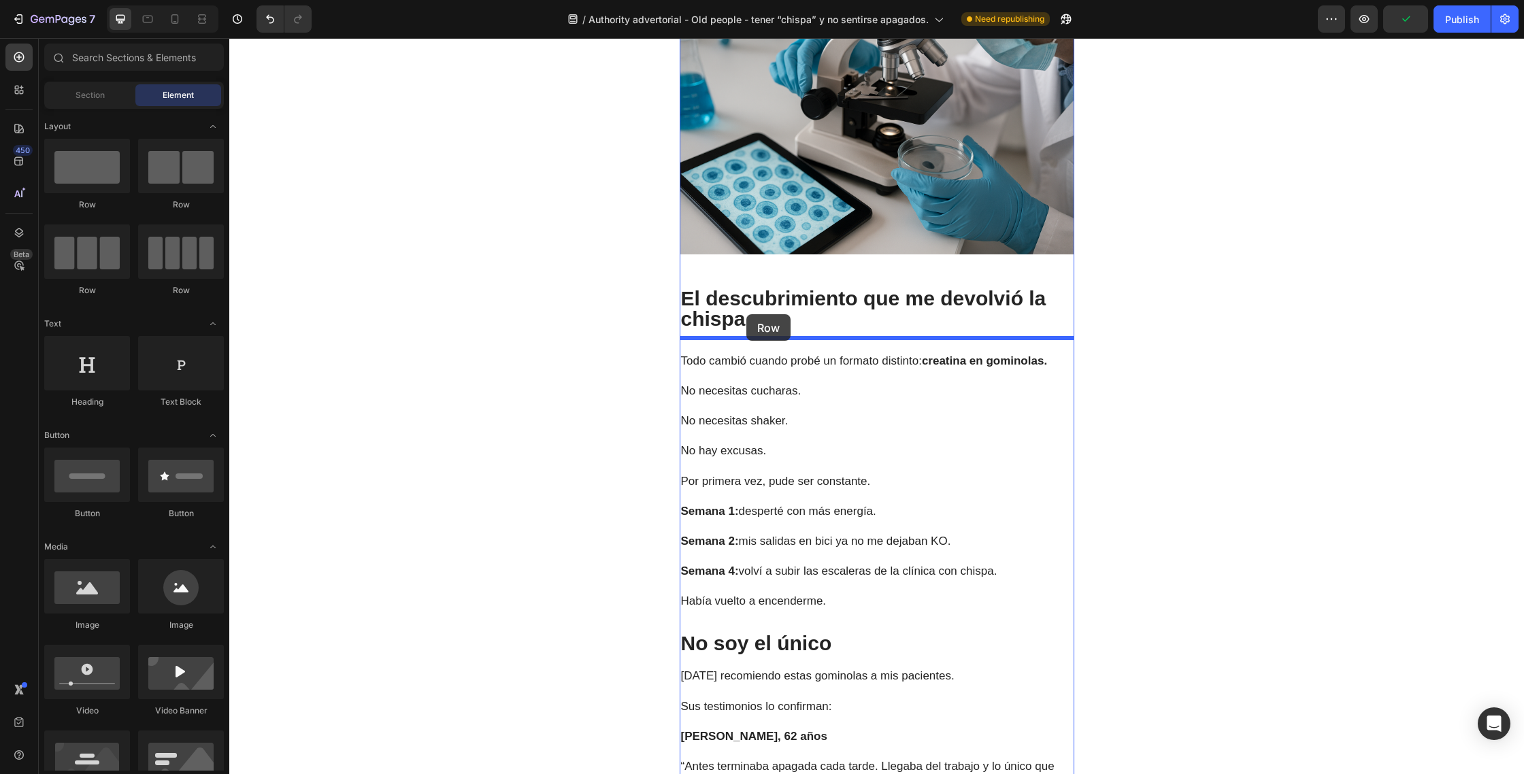
drag, startPoint x: 324, startPoint y: 214, endPoint x: 747, endPoint y: 314, distance: 434.3
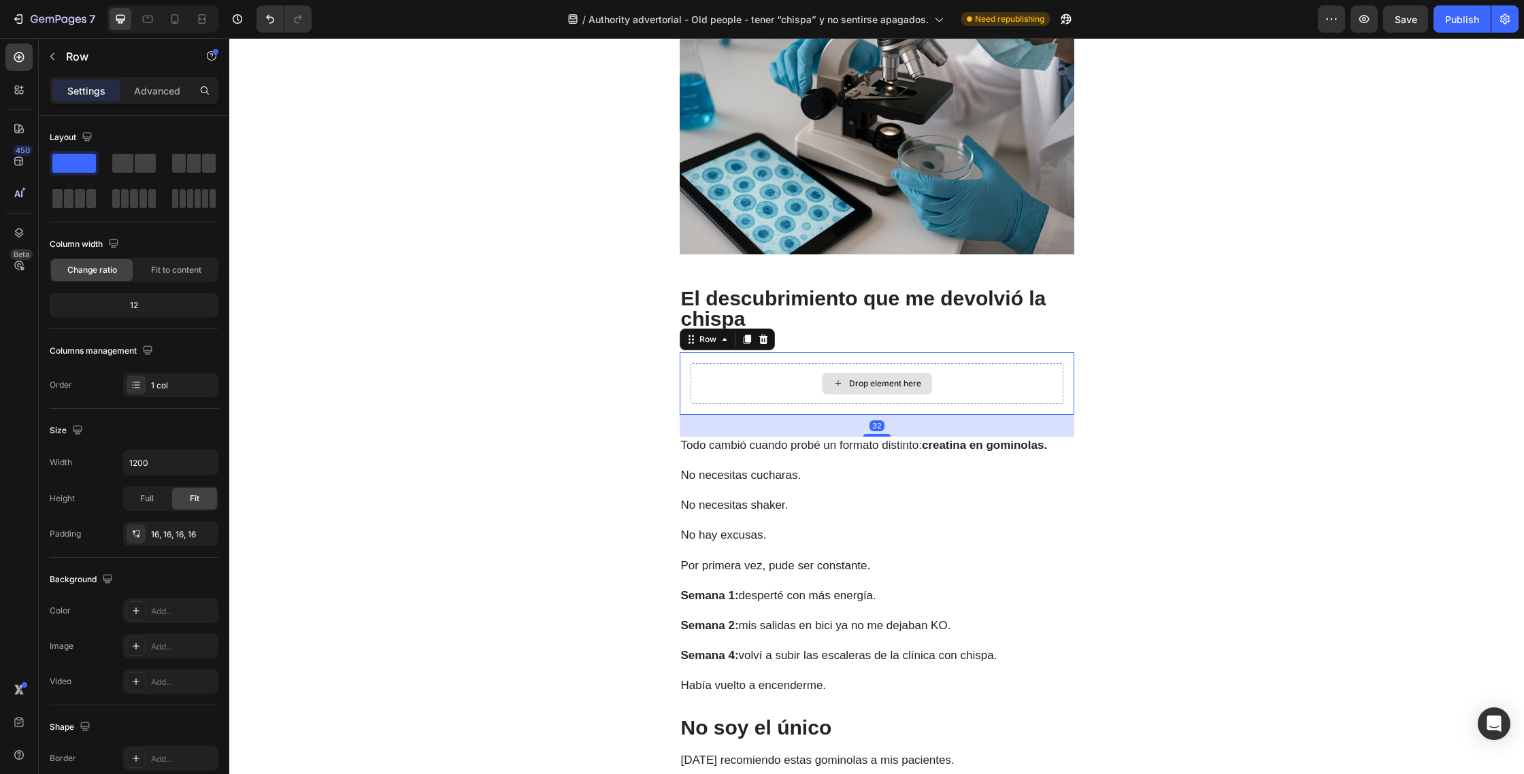
click at [781, 371] on div "Drop element here" at bounding box center [877, 383] width 373 height 41
click at [875, 378] on div "Drop element here" at bounding box center [885, 383] width 72 height 11
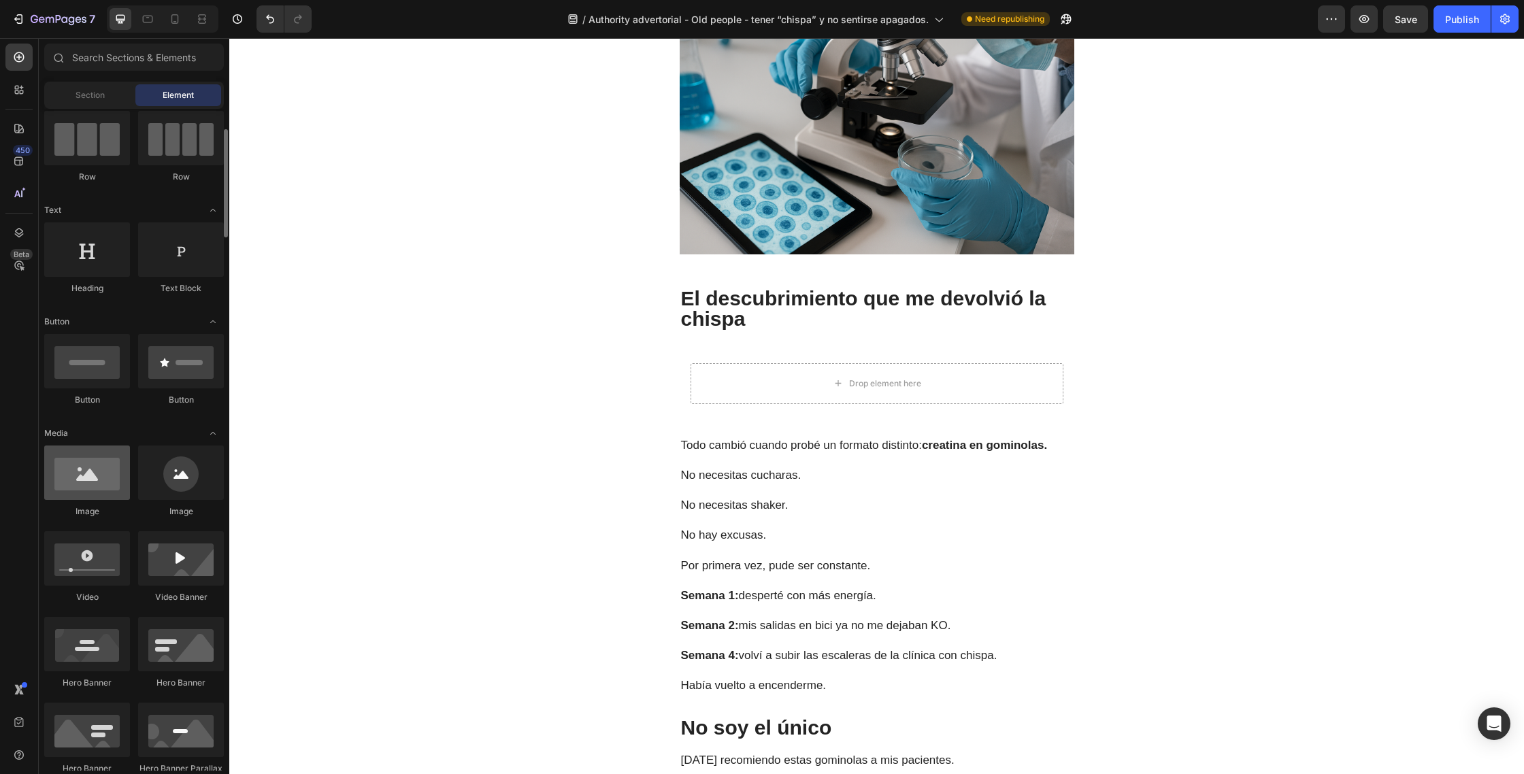
scroll to position [116, 0]
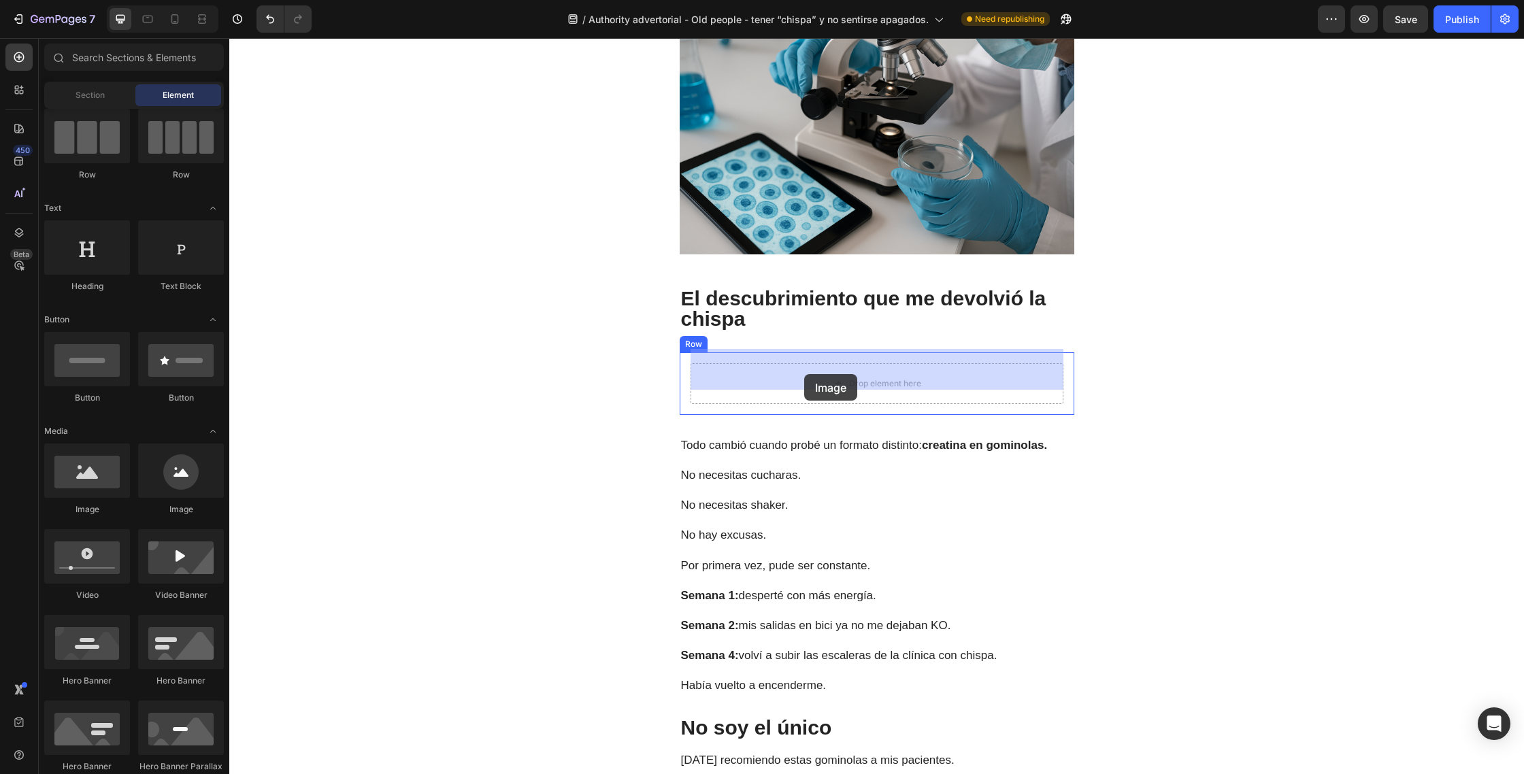
drag, startPoint x: 330, startPoint y: 521, endPoint x: 808, endPoint y: 371, distance: 500.6
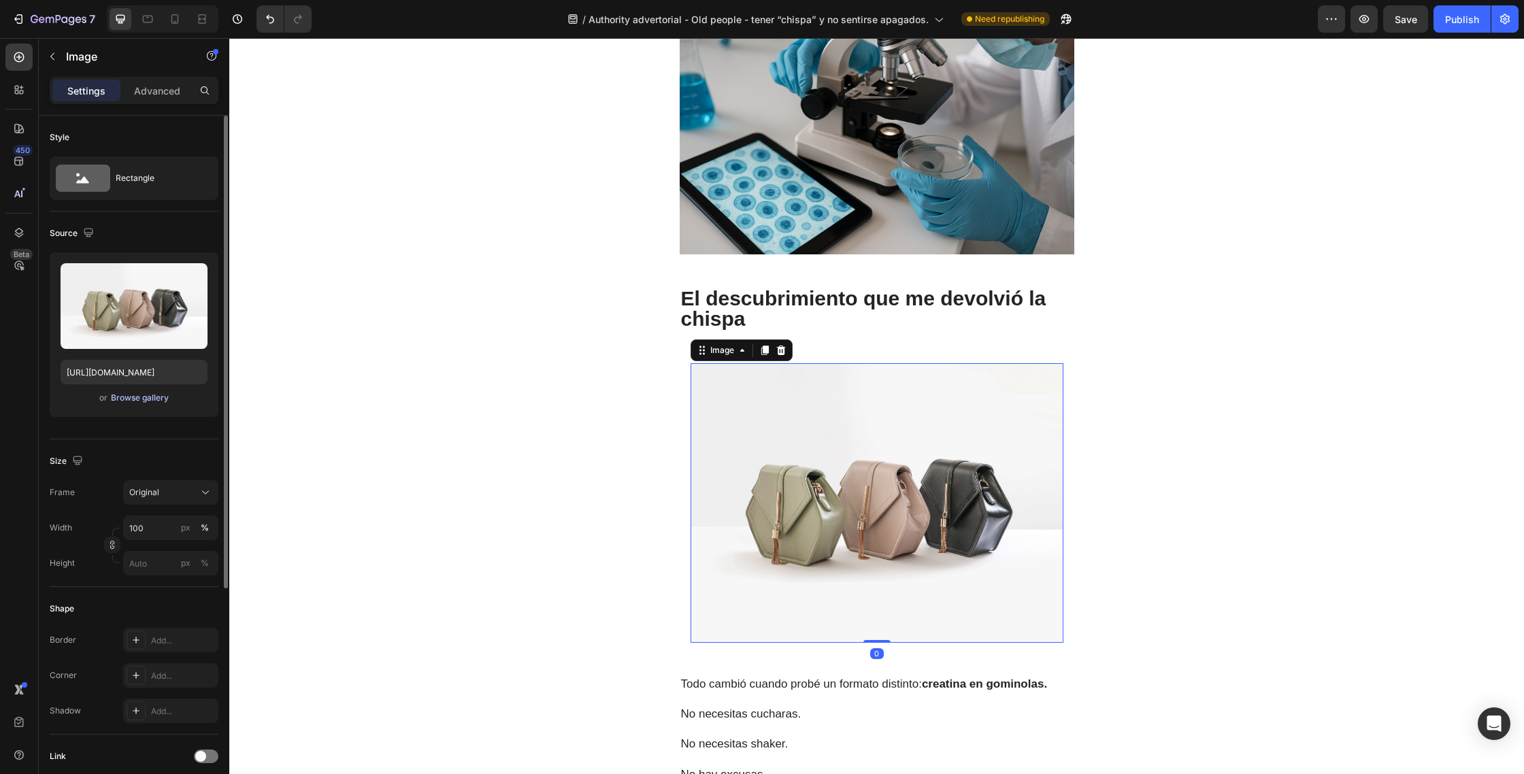
click at [127, 404] on div "Browse gallery" at bounding box center [140, 398] width 58 height 12
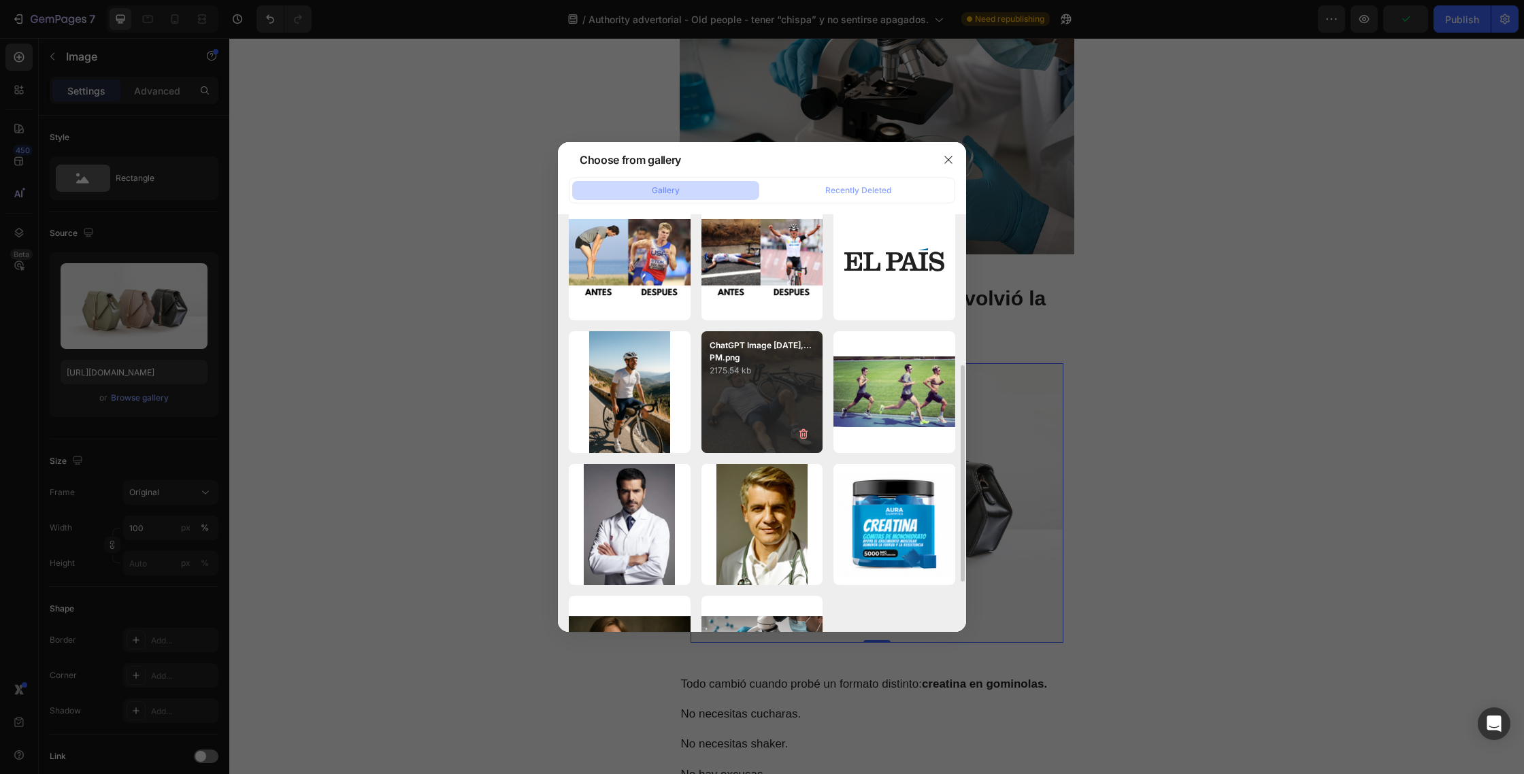
scroll to position [308, 0]
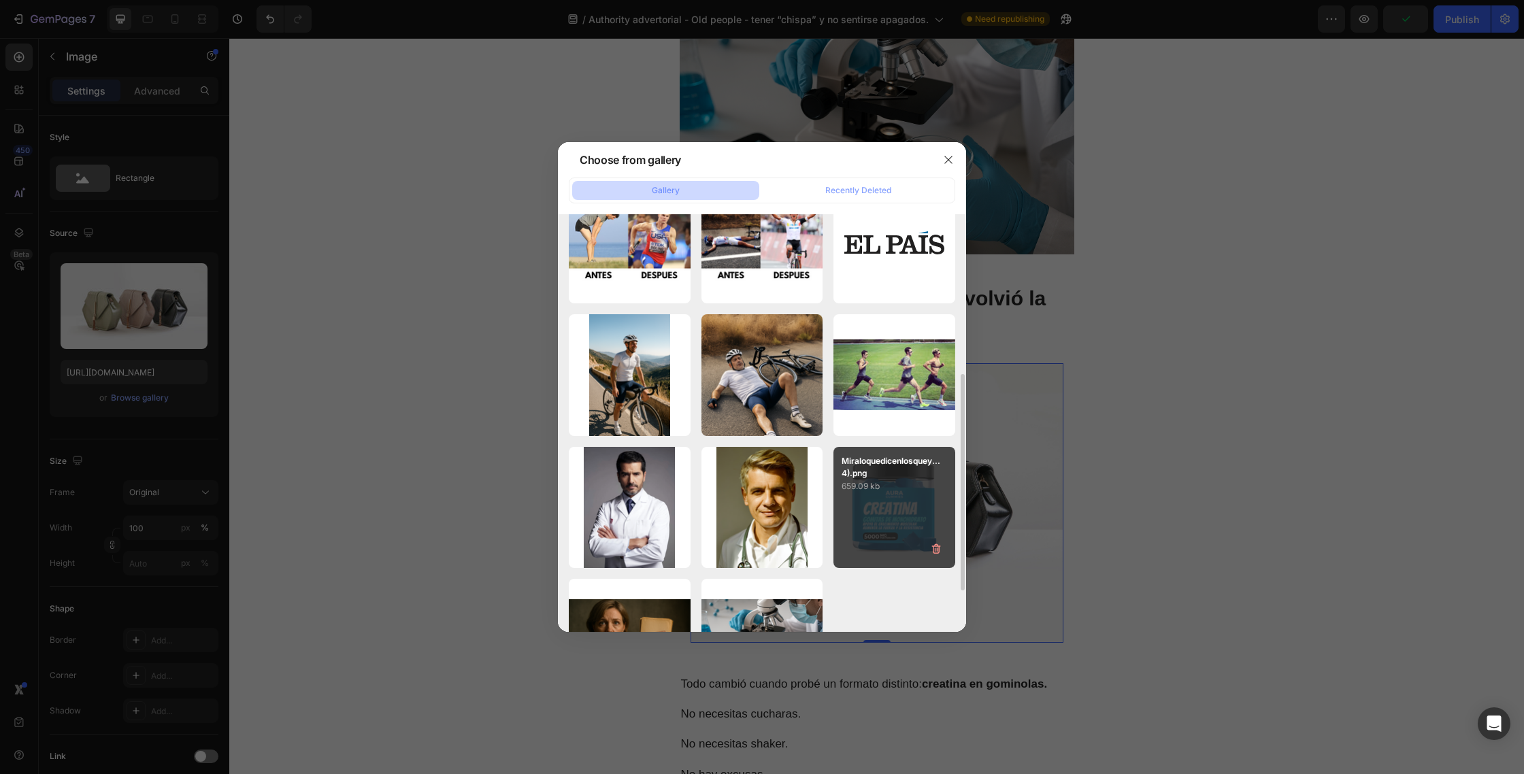
click at [892, 481] on p "659.09 kb" at bounding box center [894, 487] width 105 height 14
type input "[URL][DOMAIN_NAME]"
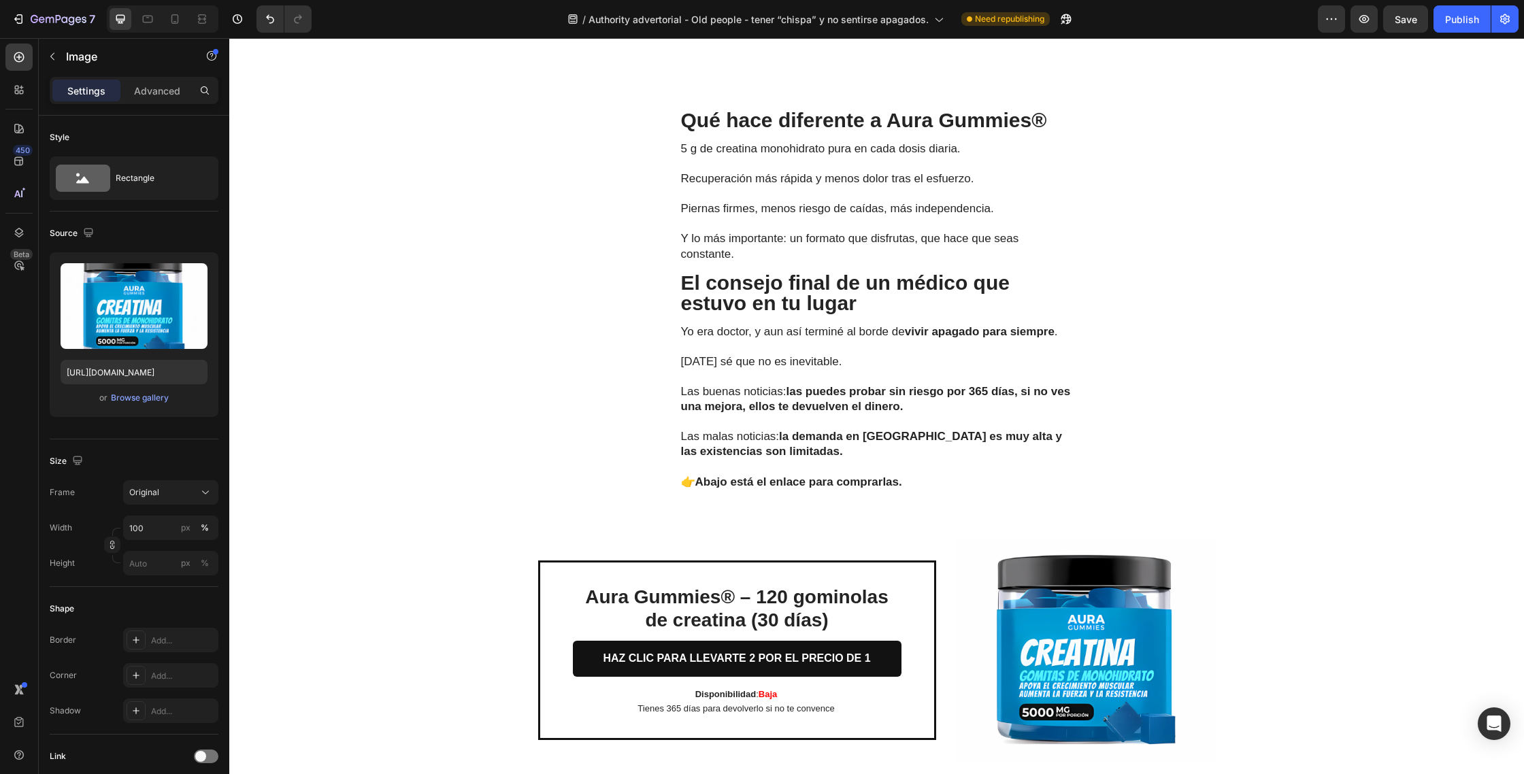
scroll to position [5441, 0]
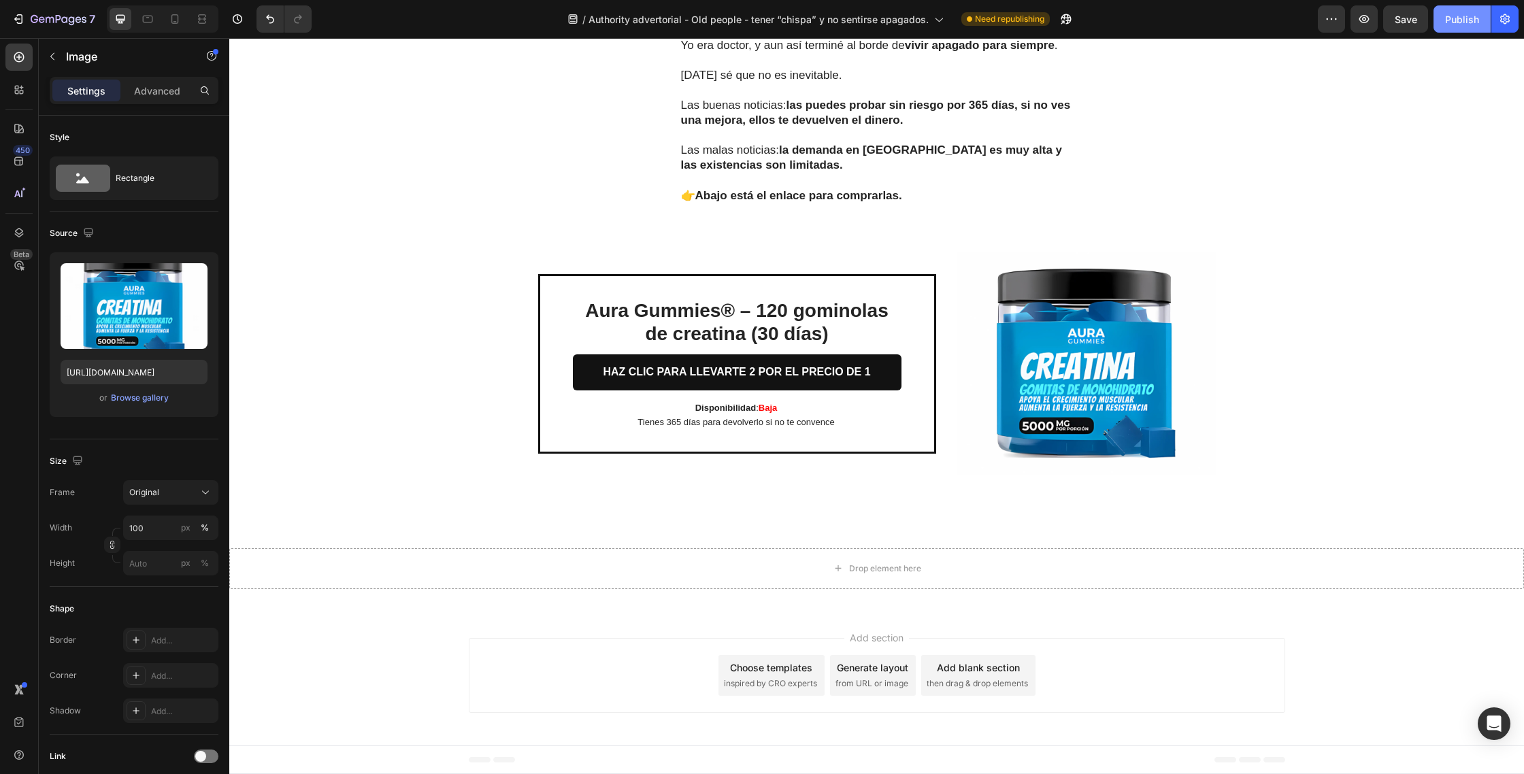
click at [1471, 25] on div "Publish" at bounding box center [1462, 19] width 34 height 14
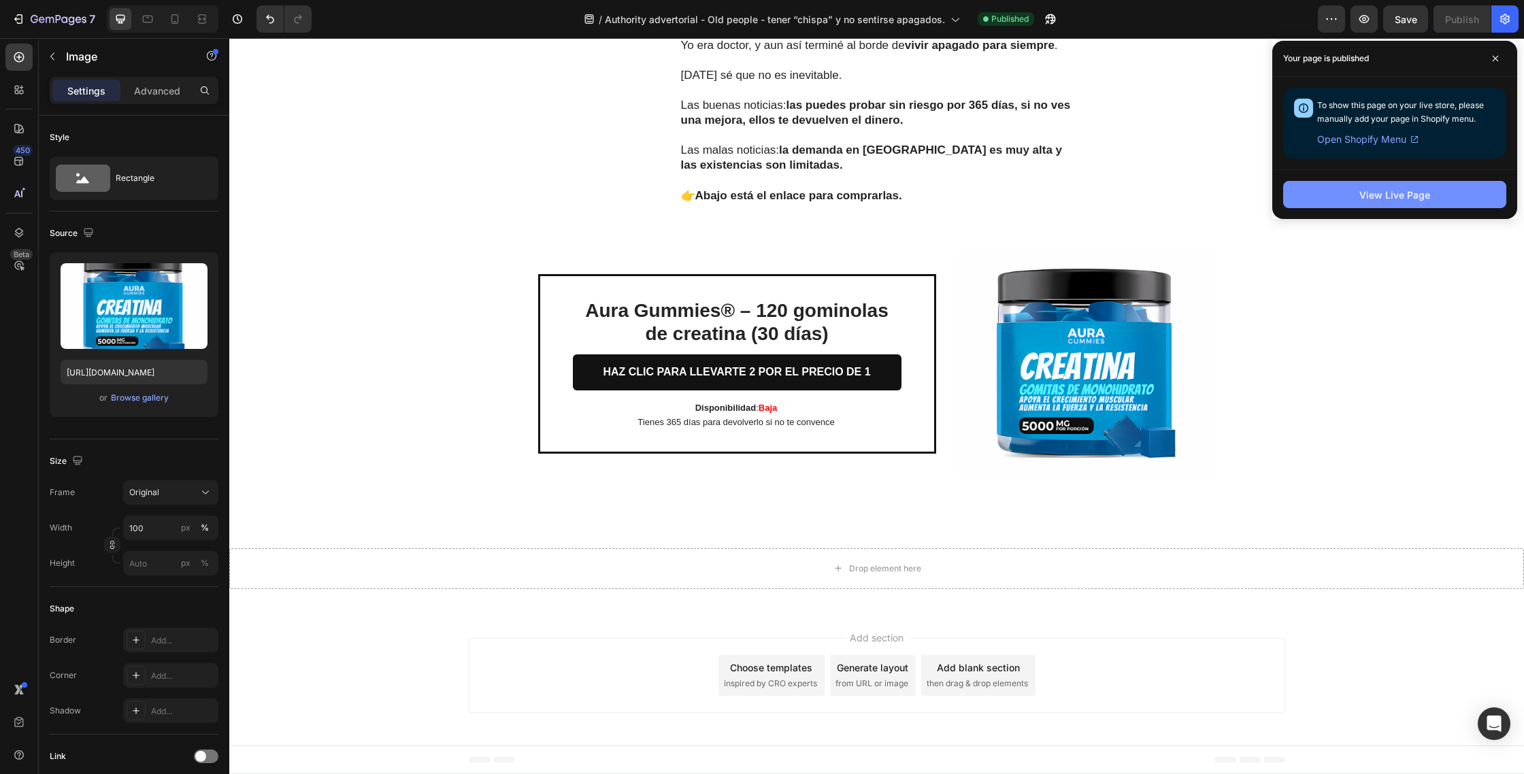
click at [1395, 195] on div "View Live Page" at bounding box center [1395, 195] width 71 height 14
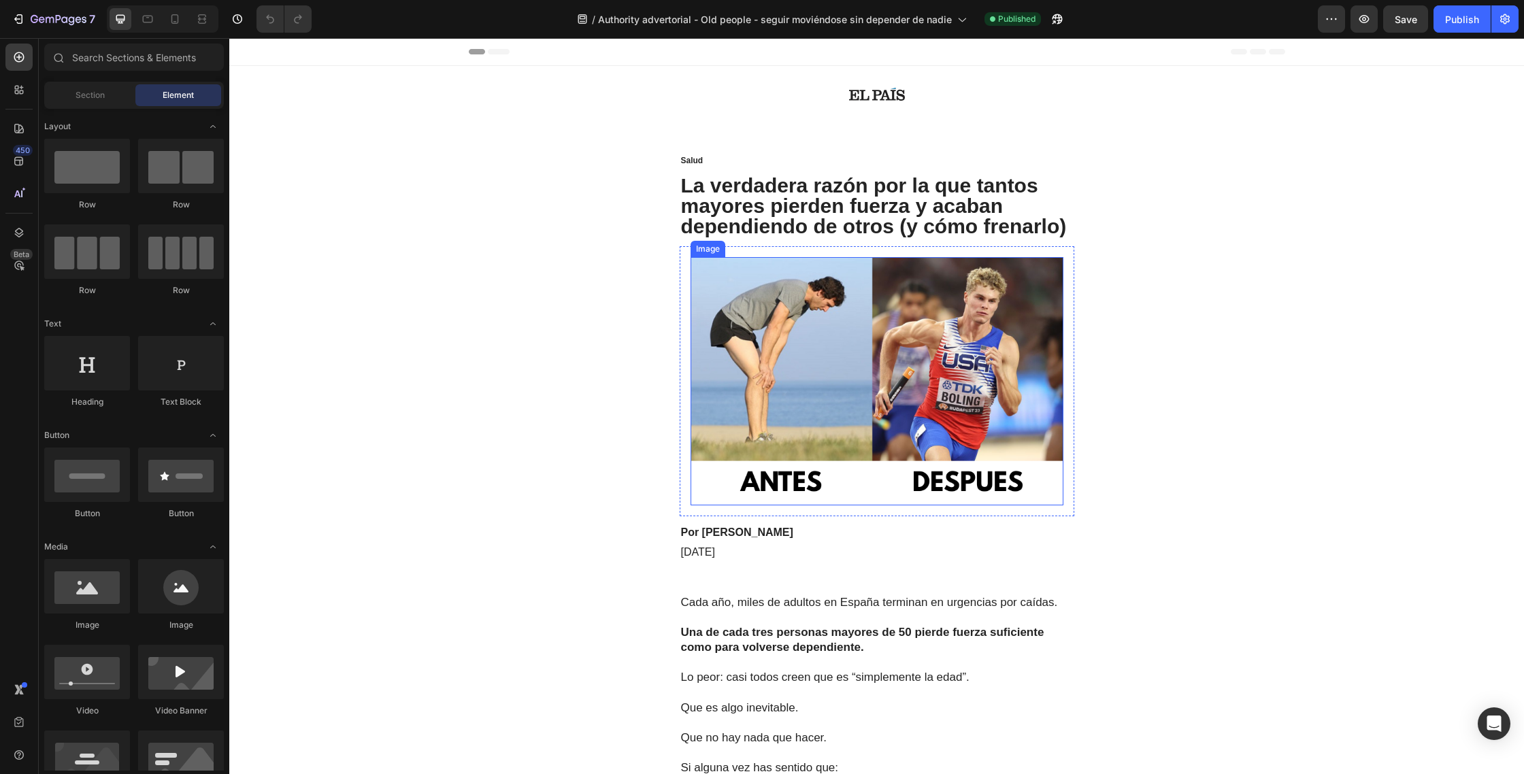
click at [817, 312] on img at bounding box center [877, 381] width 373 height 248
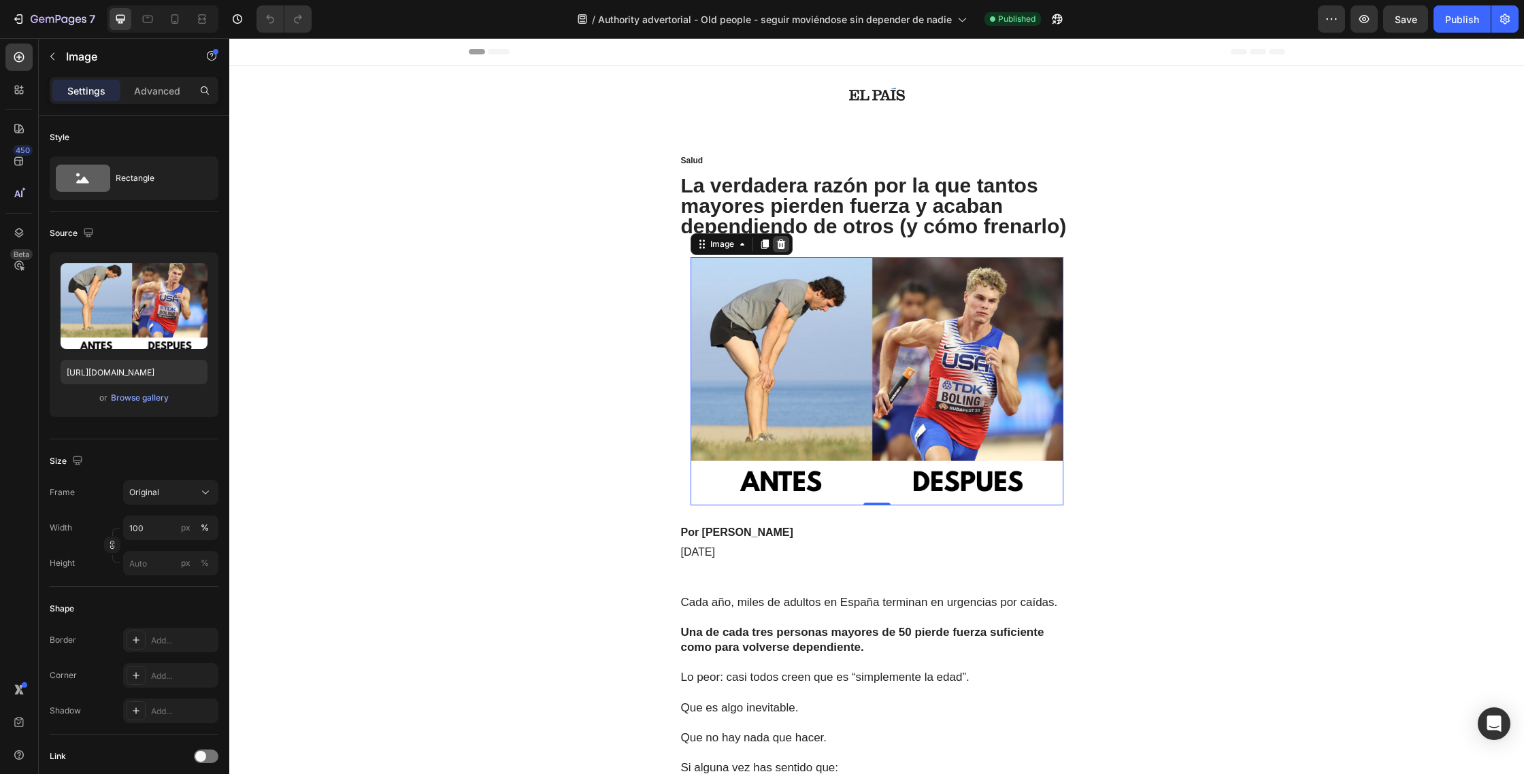
click at [781, 242] on icon at bounding box center [780, 245] width 9 height 10
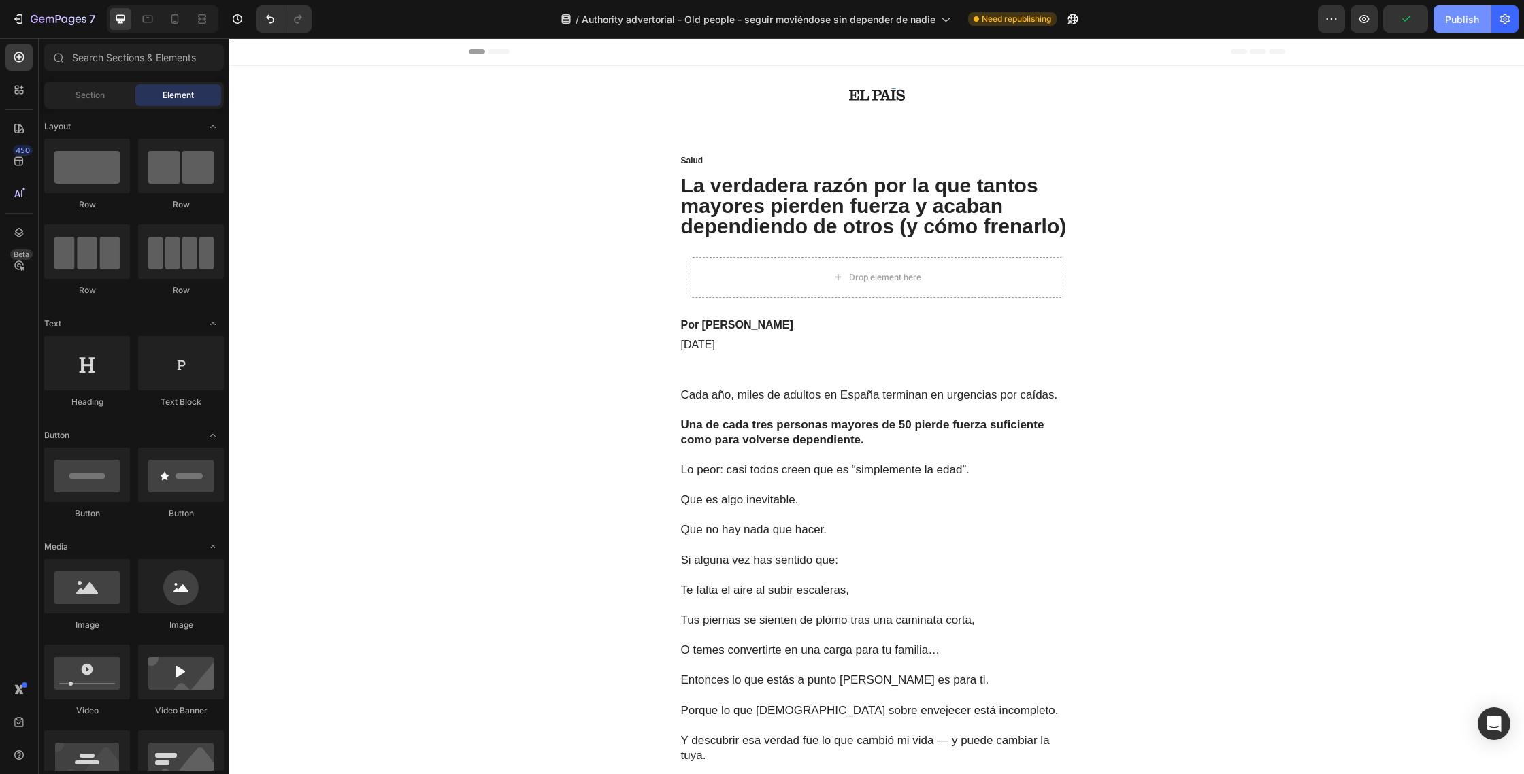
click at [1468, 22] on div "Publish" at bounding box center [1462, 19] width 34 height 14
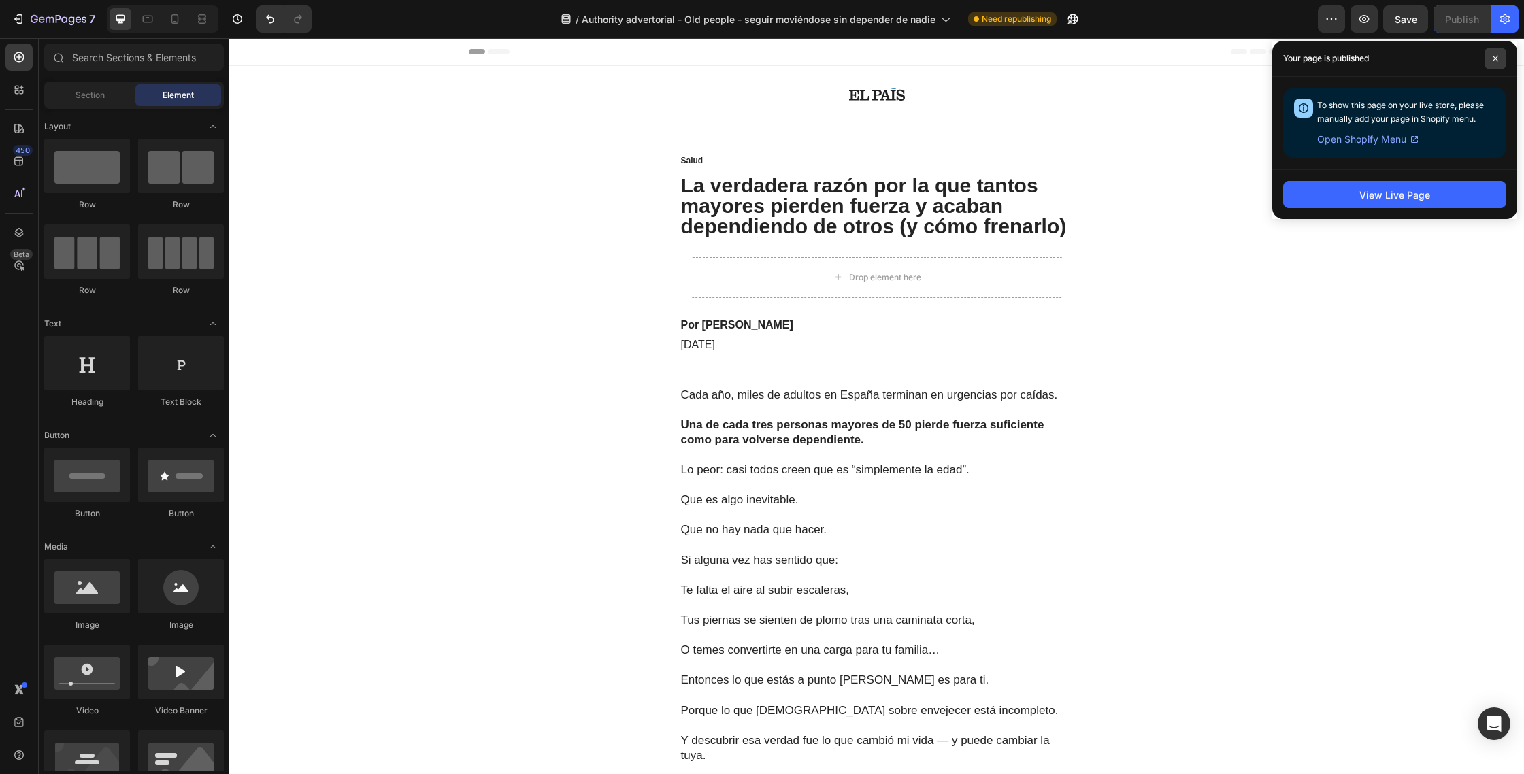
click at [1496, 56] on icon at bounding box center [1495, 58] width 7 height 7
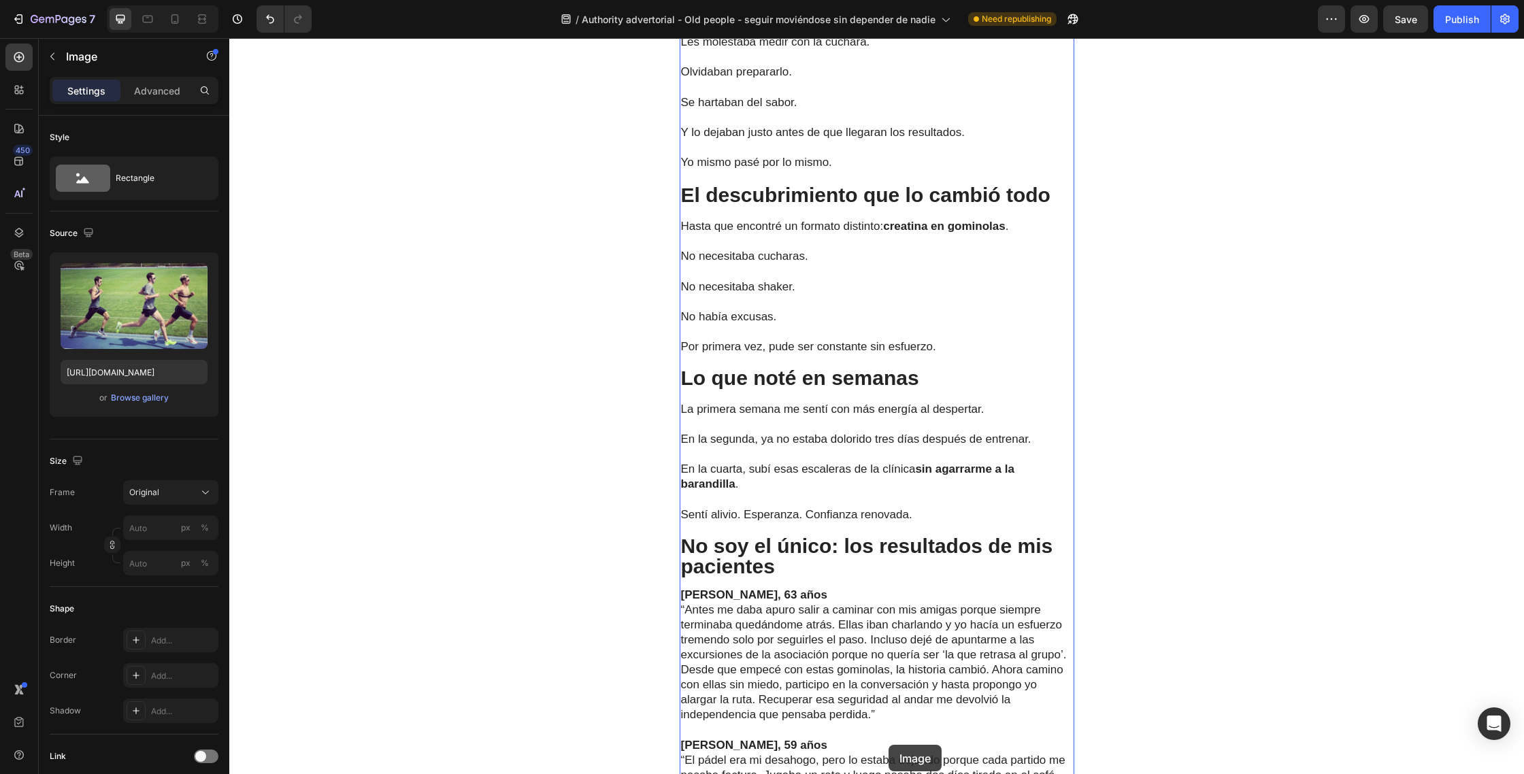
scroll to position [3808, 0]
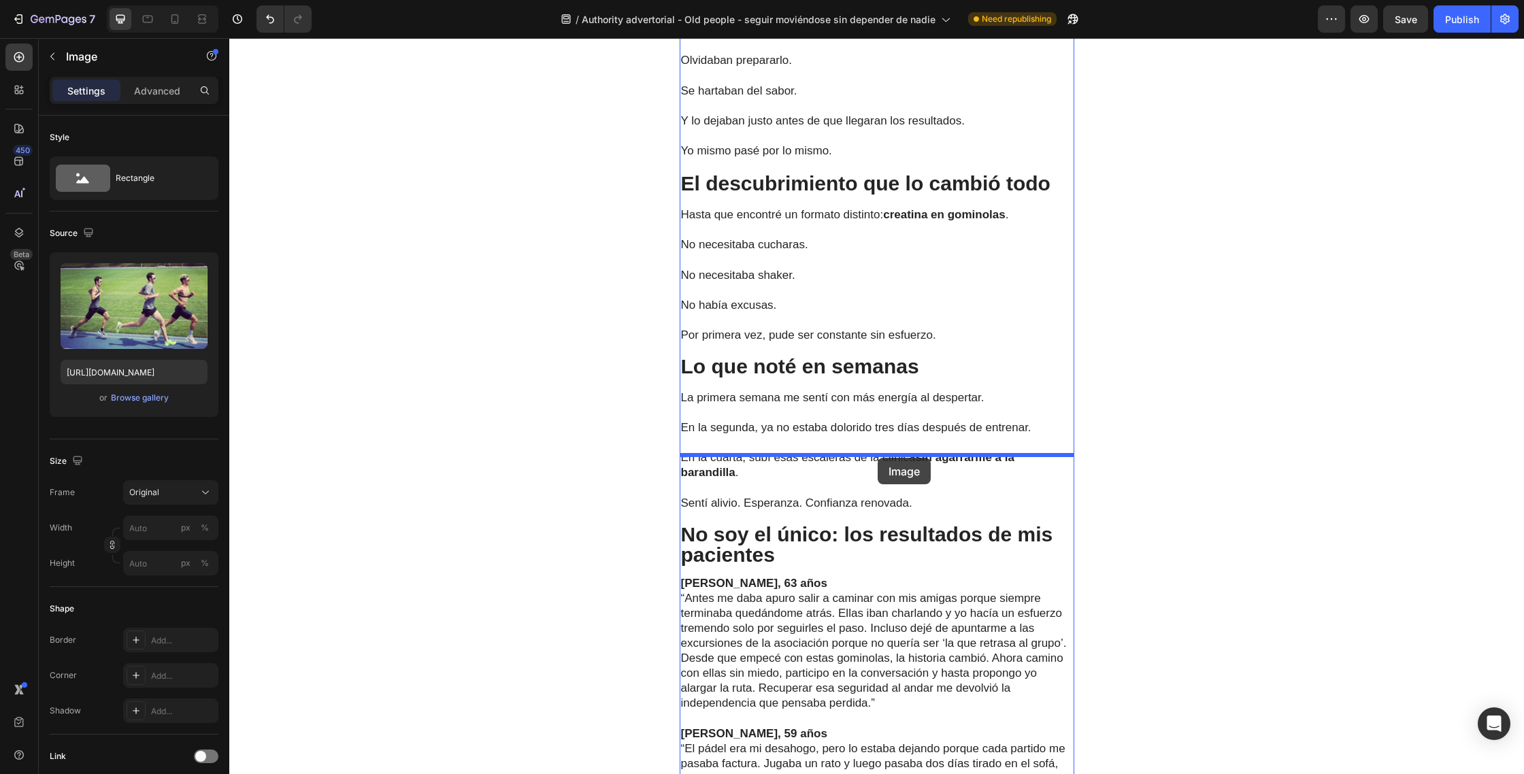
drag, startPoint x: 906, startPoint y: 279, endPoint x: 878, endPoint y: 458, distance: 181.2
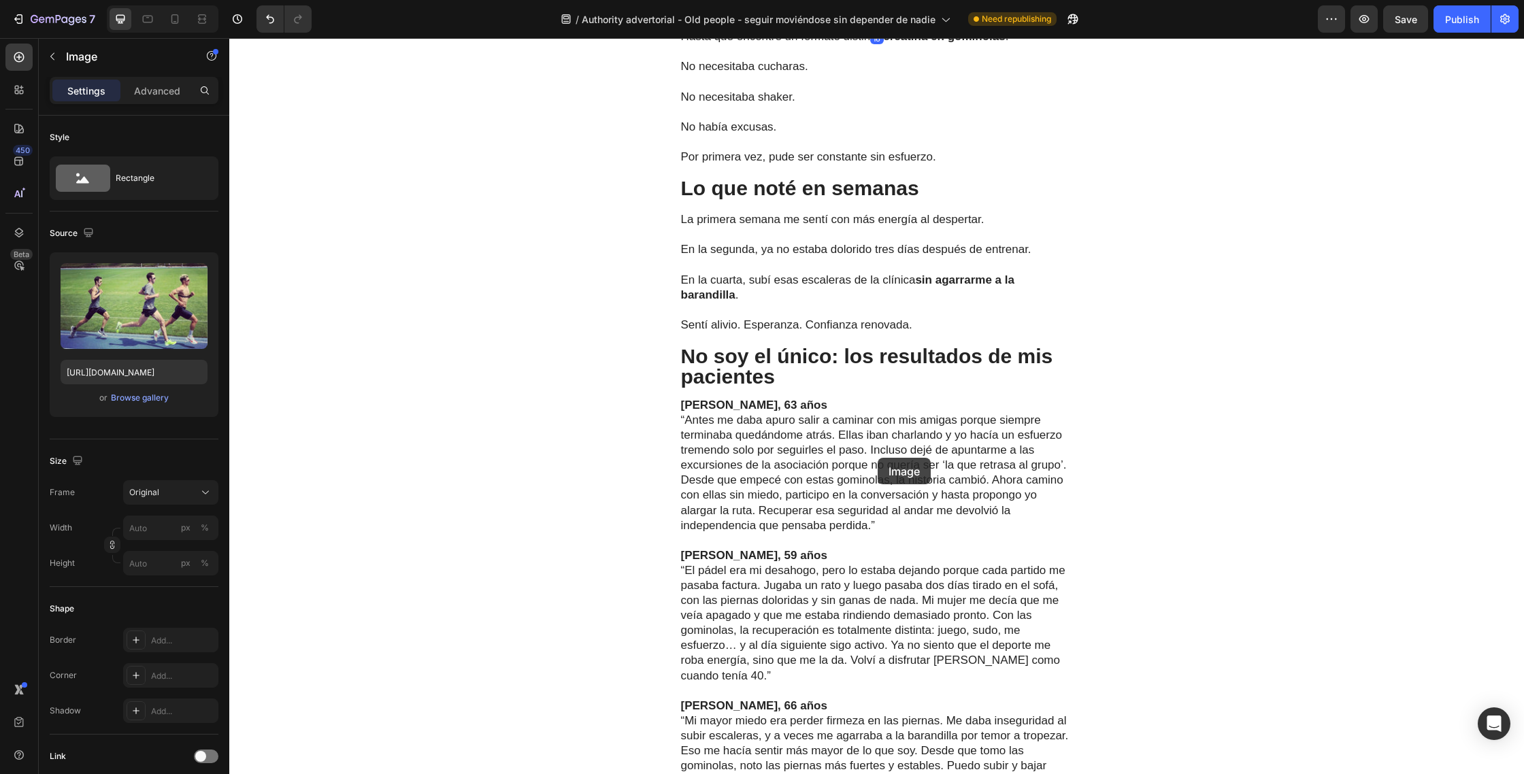
scroll to position [3619, 0]
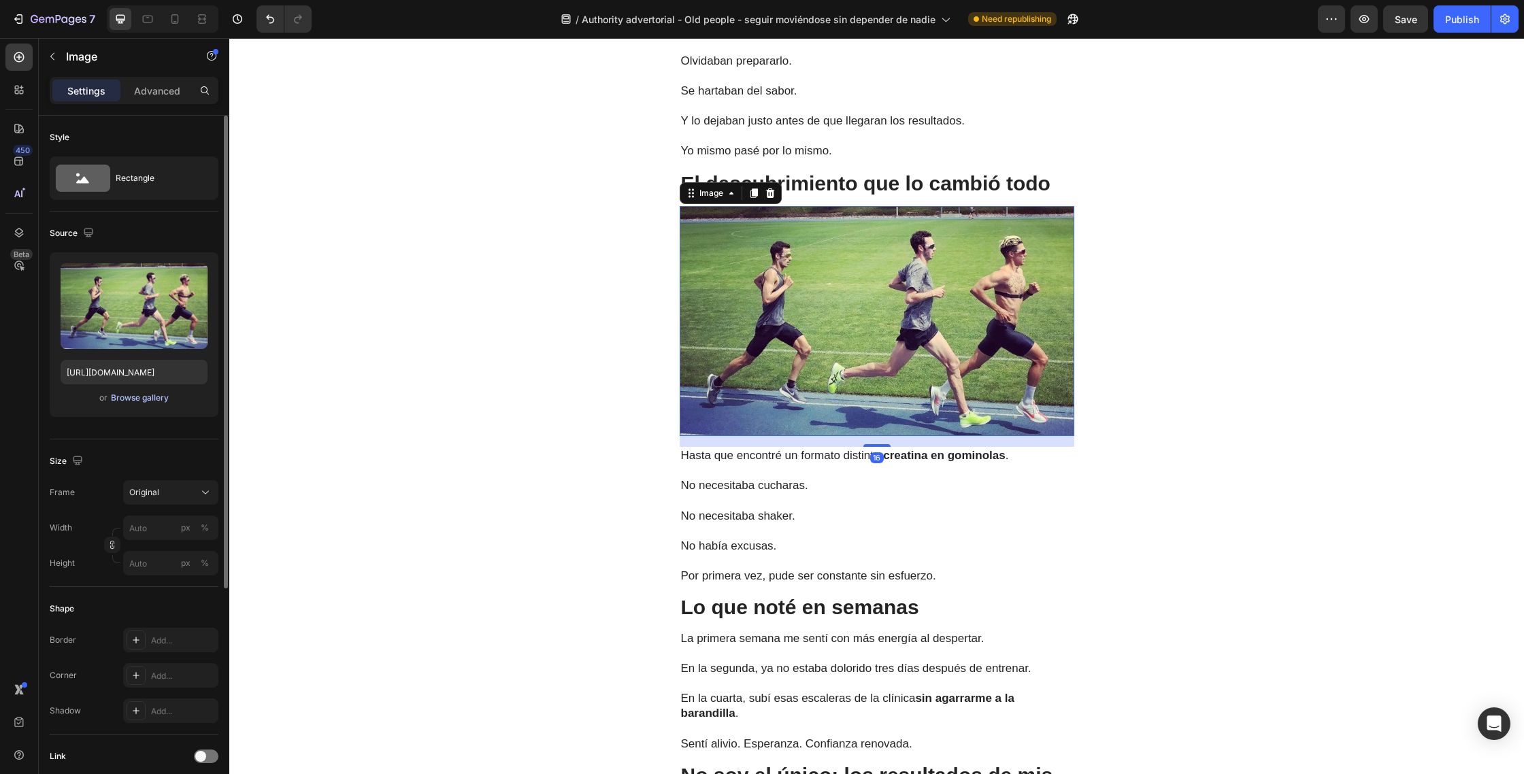
click at [144, 397] on div "Browse gallery" at bounding box center [140, 398] width 58 height 12
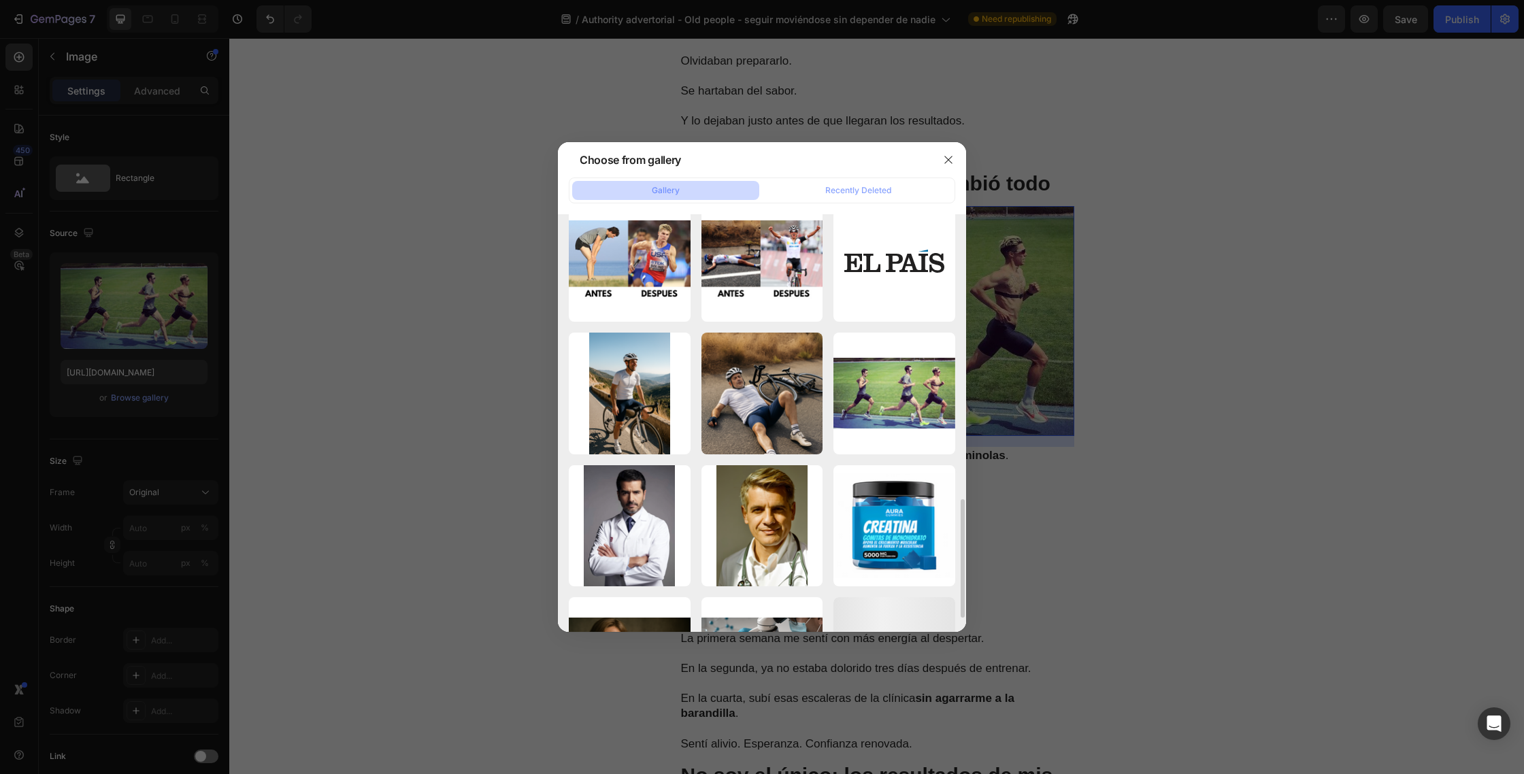
scroll to position [464, 0]
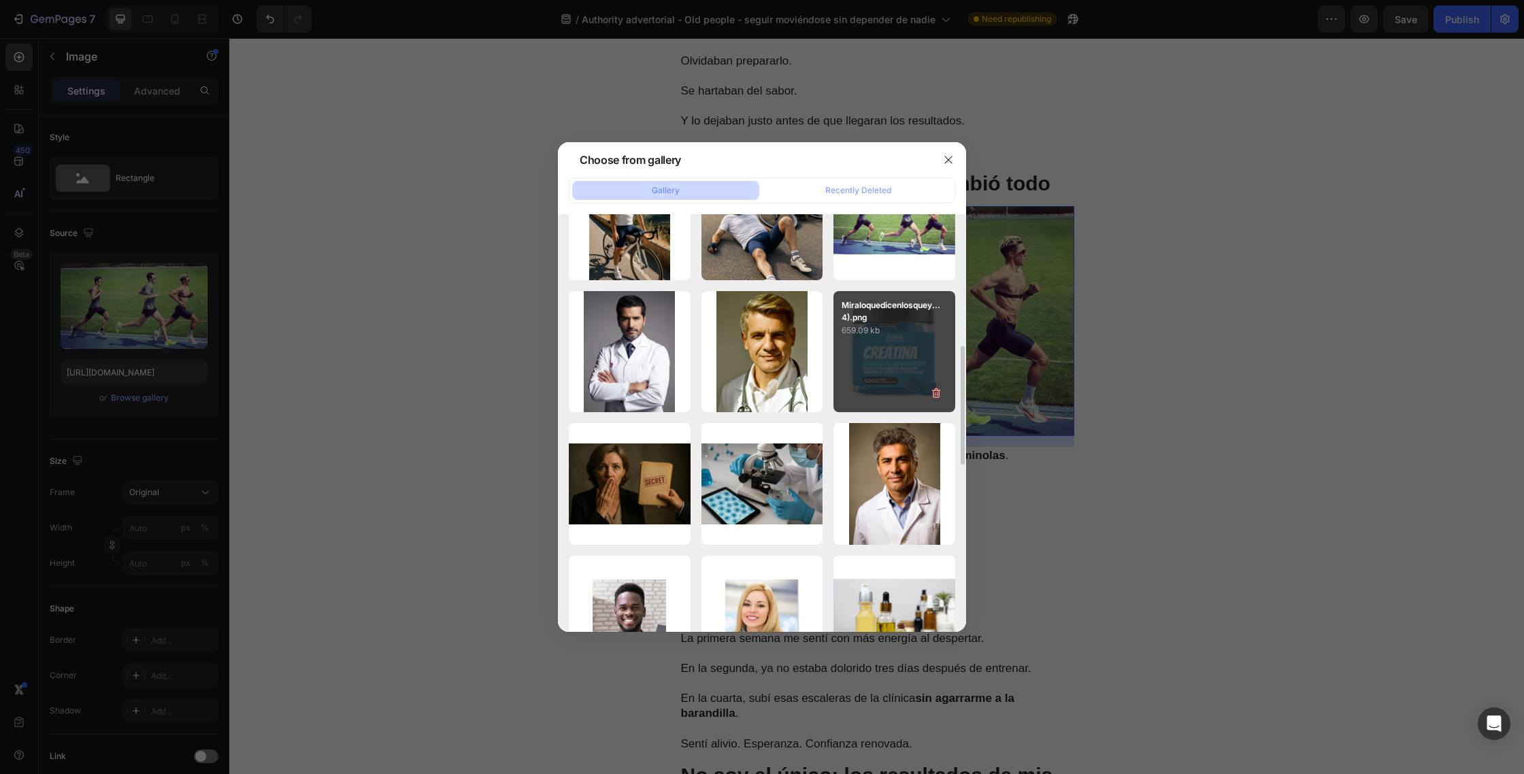
click at [872, 327] on p "659.09 kb" at bounding box center [894, 331] width 105 height 14
type input "[URL][DOMAIN_NAME]"
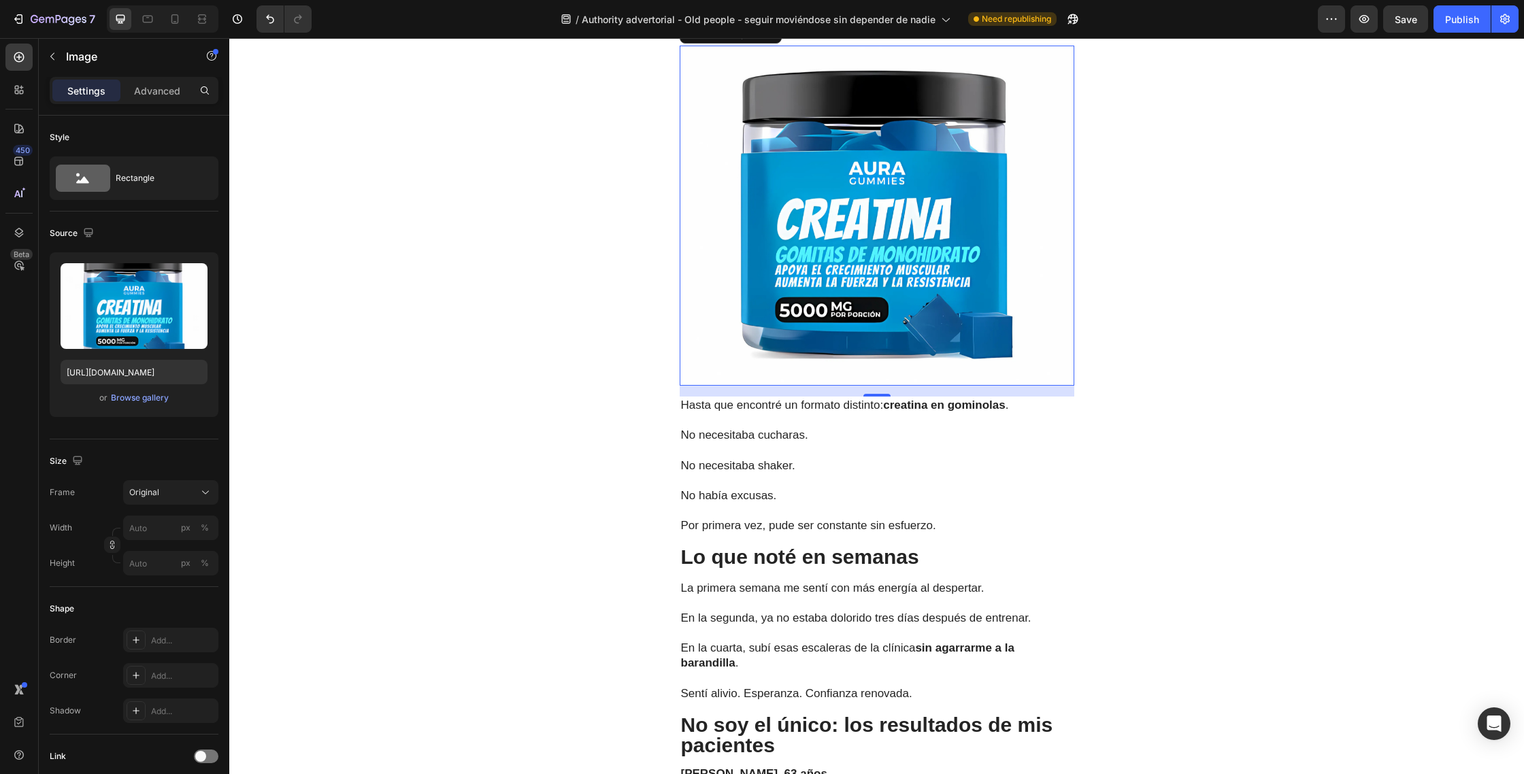
click at [908, 287] on img at bounding box center [877, 216] width 395 height 340
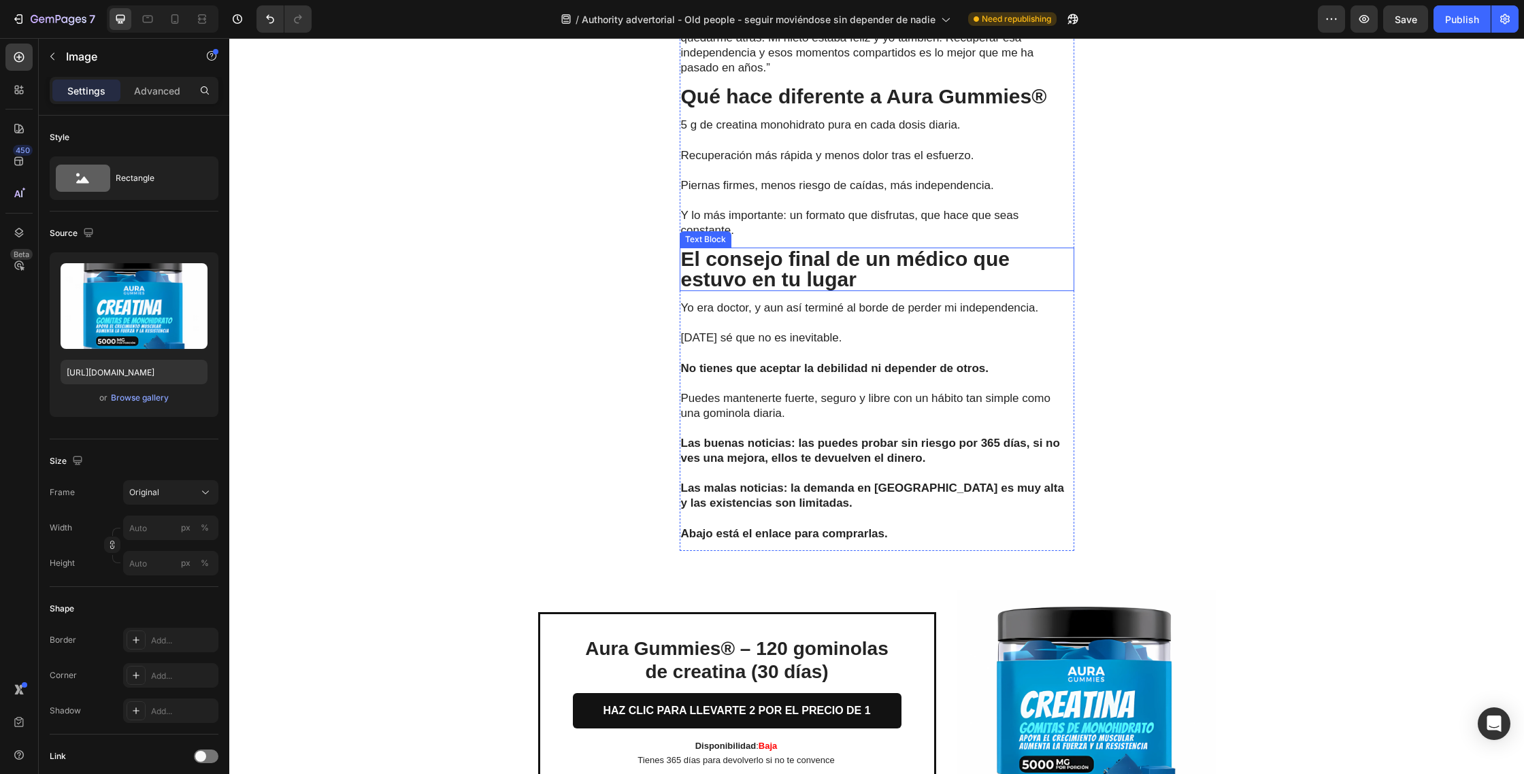
scroll to position [5335, 0]
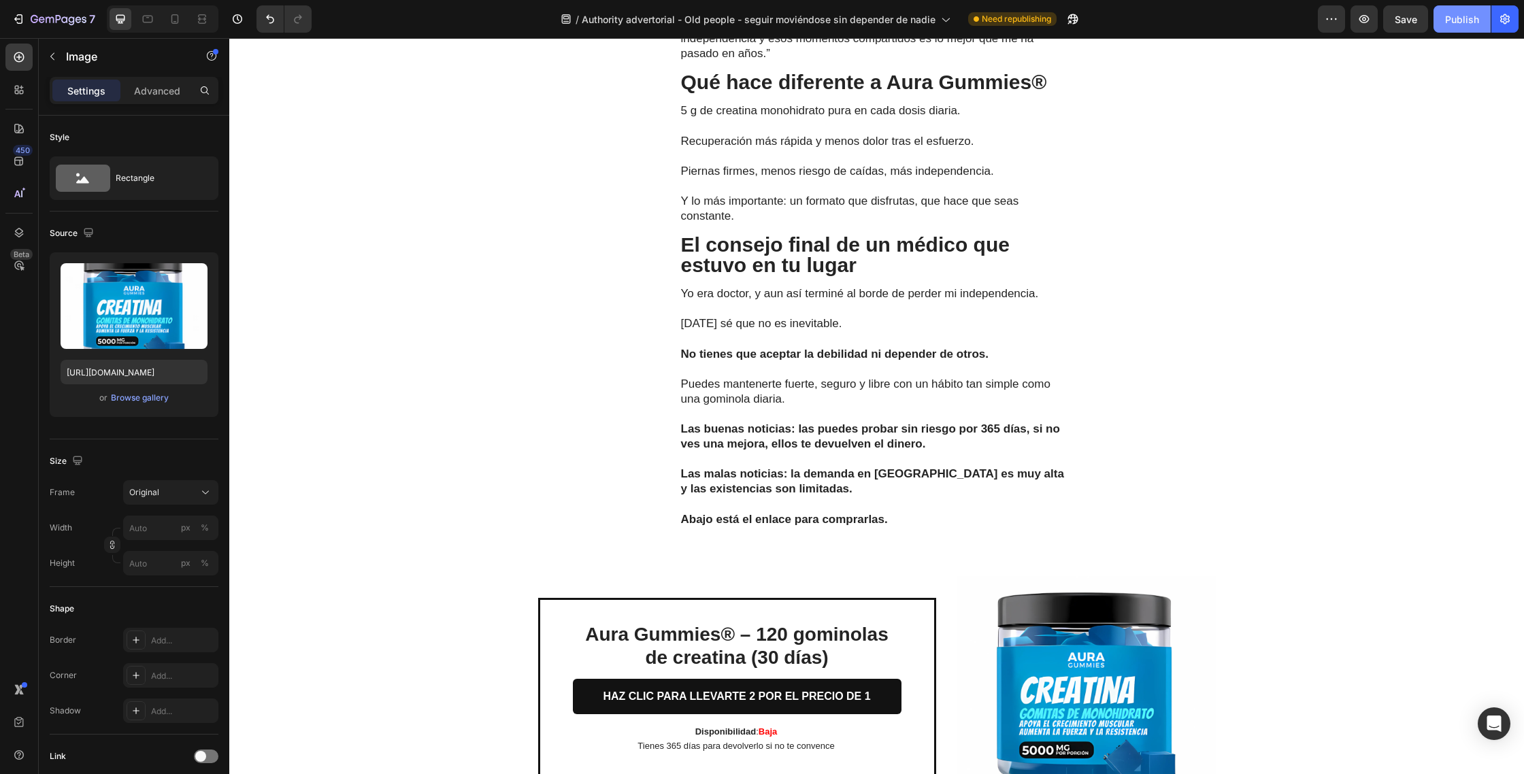
click at [1451, 16] on div "Publish" at bounding box center [1462, 19] width 34 height 14
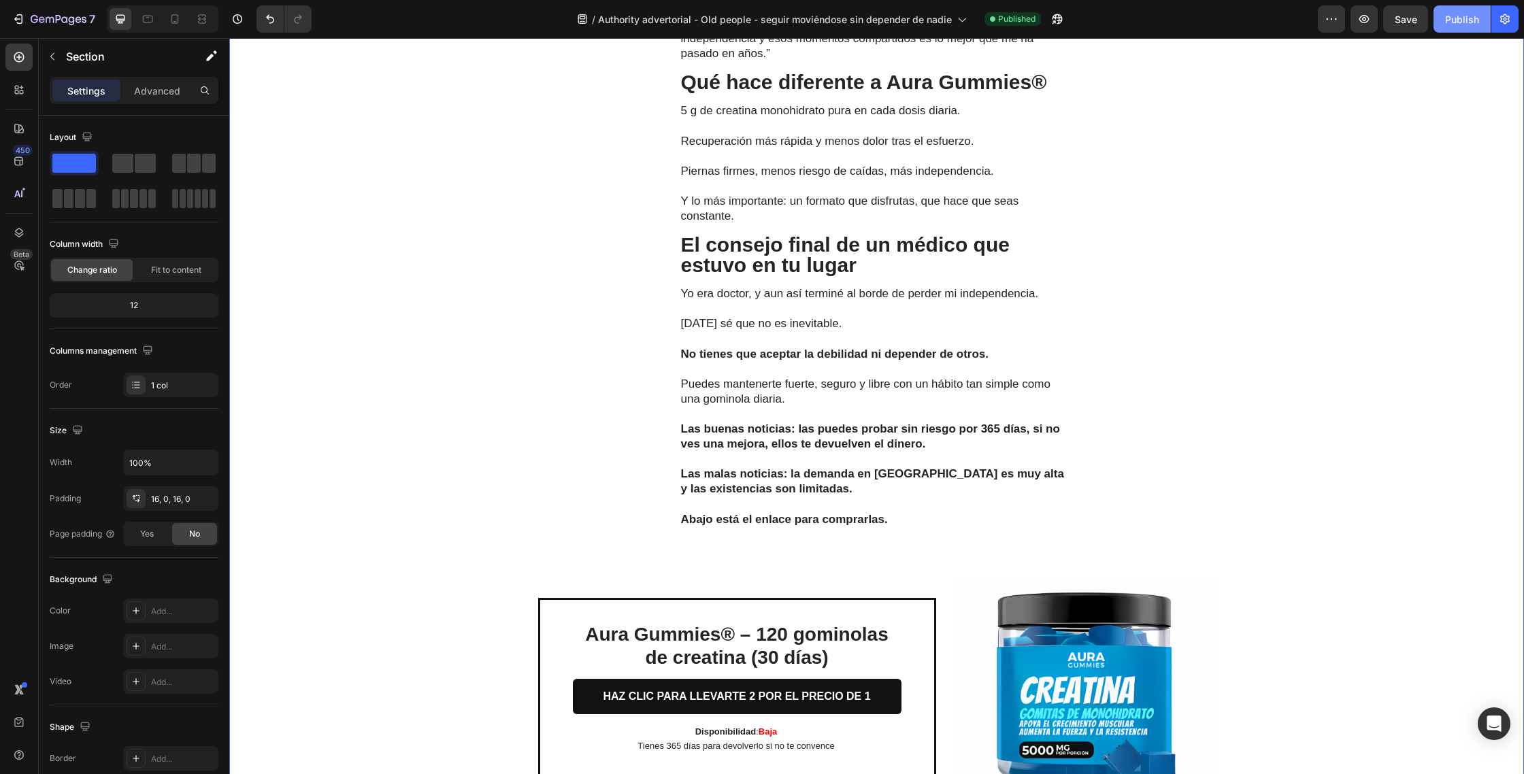
click at [1458, 31] on button "Publish" at bounding box center [1462, 18] width 57 height 27
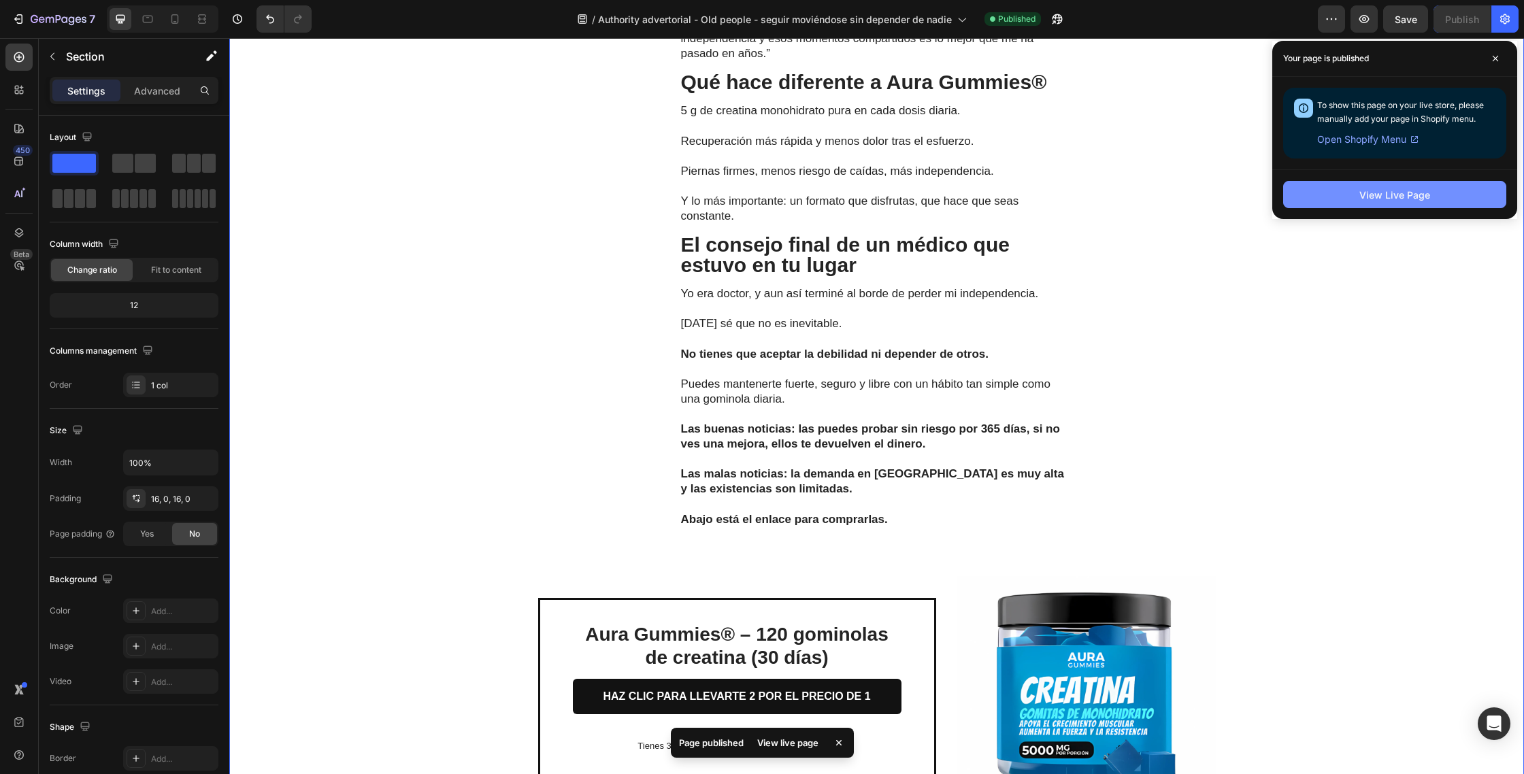
click at [1382, 190] on div "View Live Page" at bounding box center [1395, 195] width 71 height 14
